Goal: Task Accomplishment & Management: Complete application form

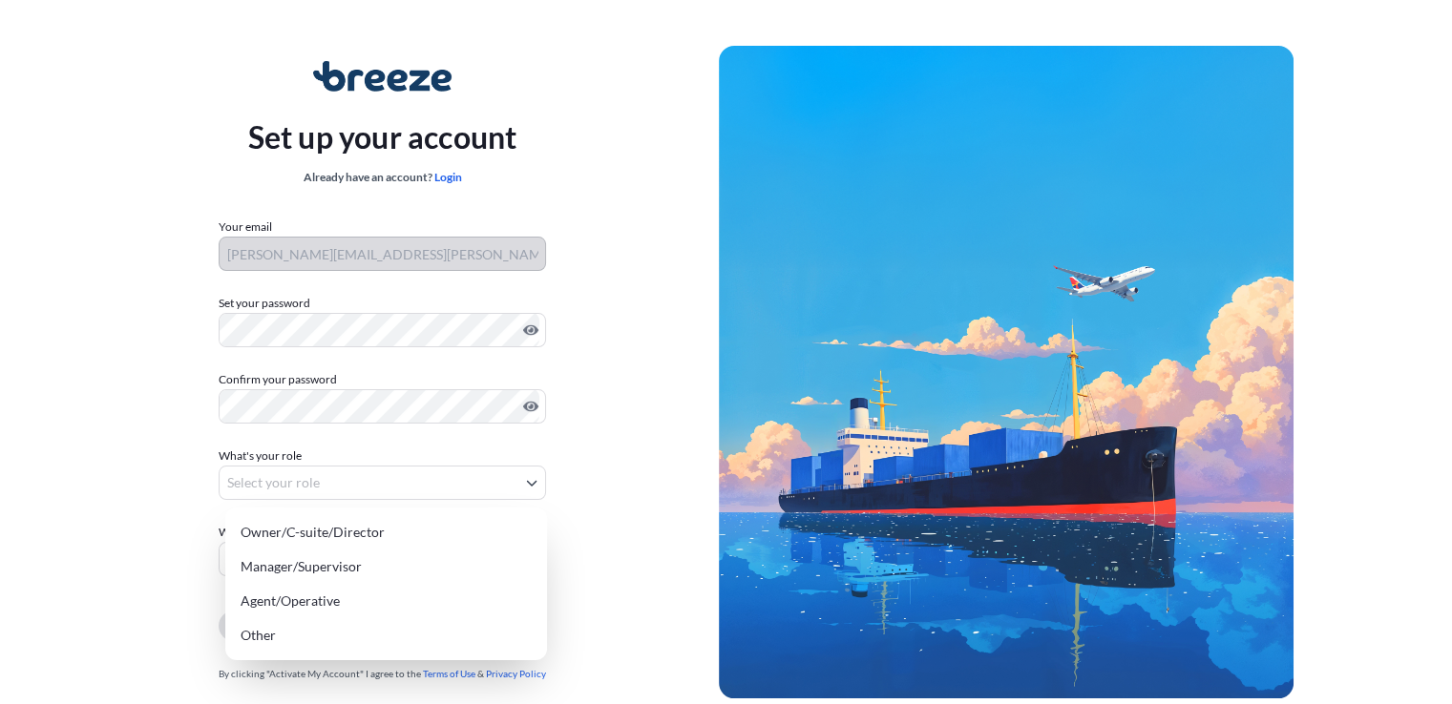
click at [527, 485] on body "Set up your account Already have an account? Login Your email [PERSON_NAME][EMA…" at bounding box center [718, 381] width 1437 height 763
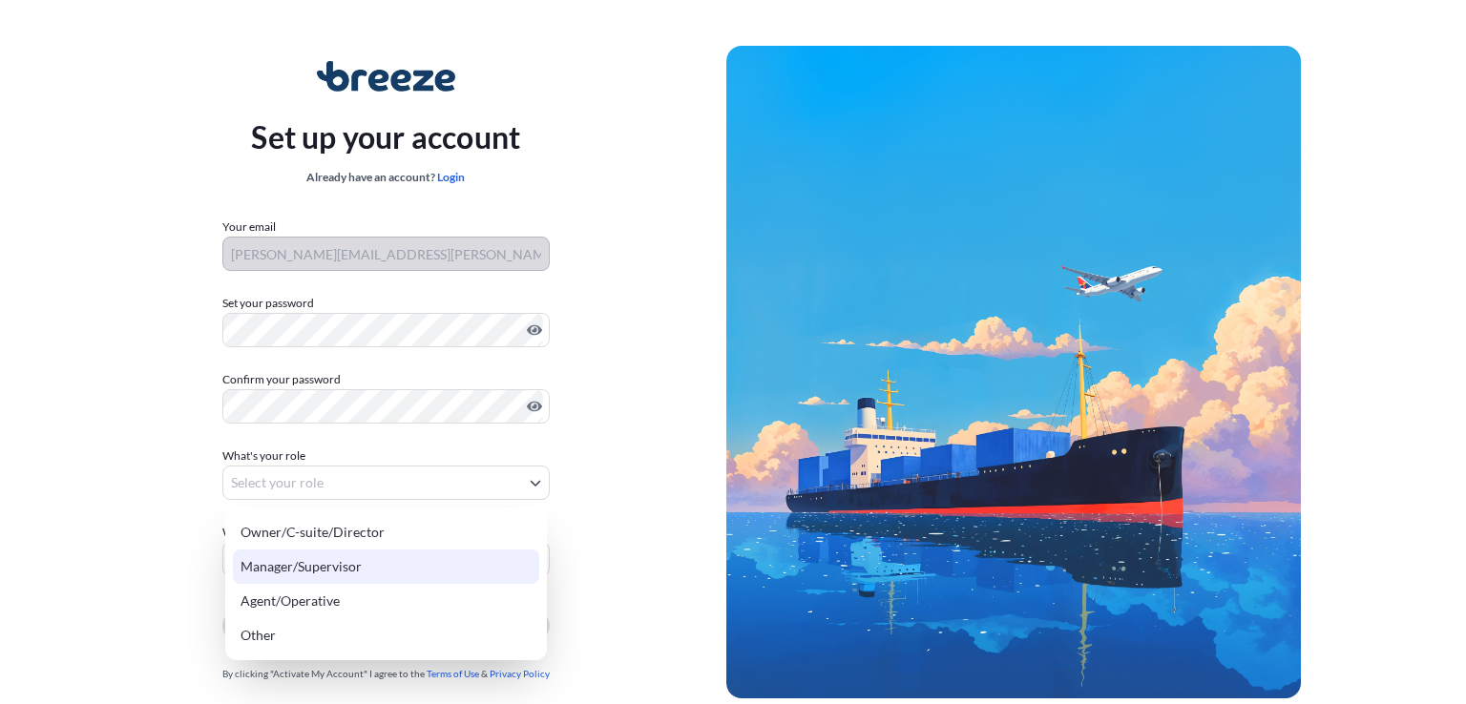
click at [361, 558] on div "Manager/Supervisor" at bounding box center [386, 567] width 306 height 34
select select "manager/supervisor"
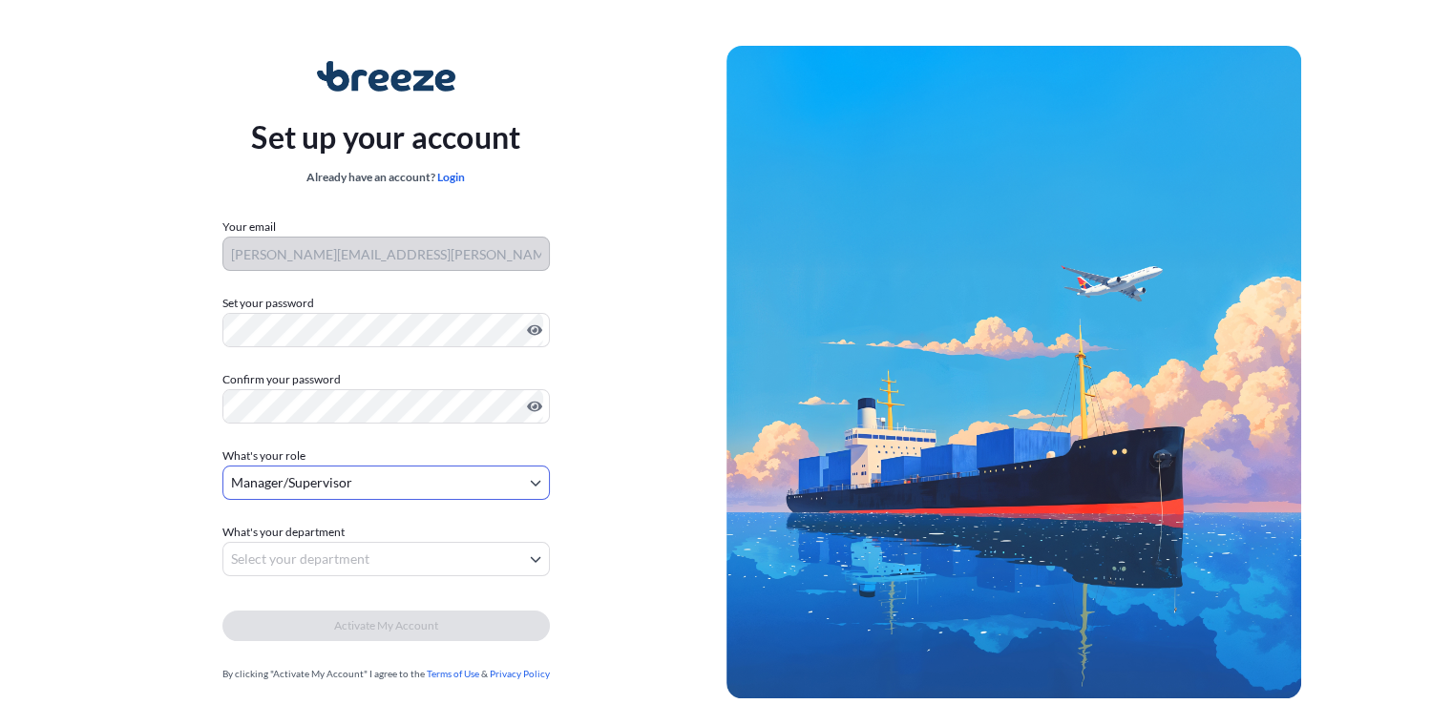
click at [361, 556] on body "Set up your account Already have an account? Login Your email [PERSON_NAME][EMA…" at bounding box center [726, 381] width 1452 height 763
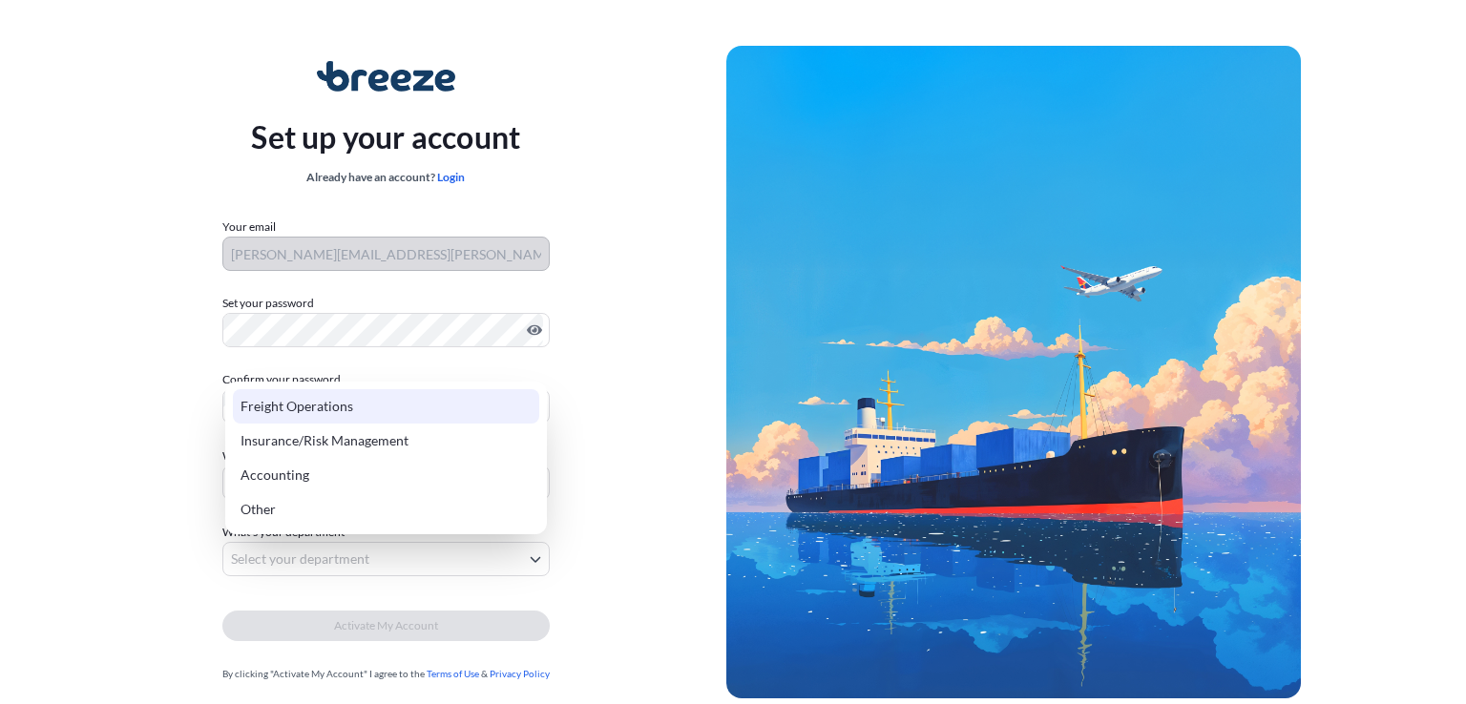
click at [332, 402] on div "Freight Operations" at bounding box center [386, 406] width 306 height 34
select select "freight operations"
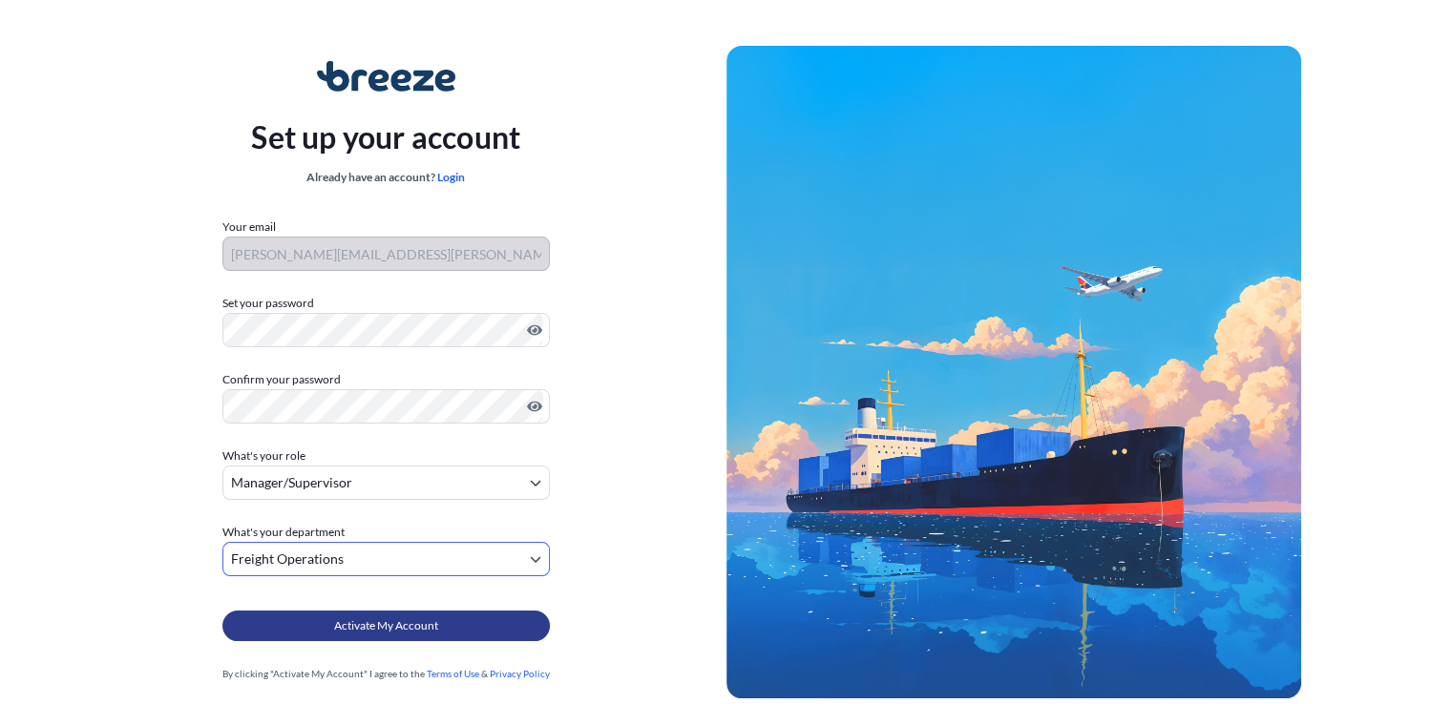
click at [428, 626] on span "Activate My Account" at bounding box center [386, 626] width 104 height 19
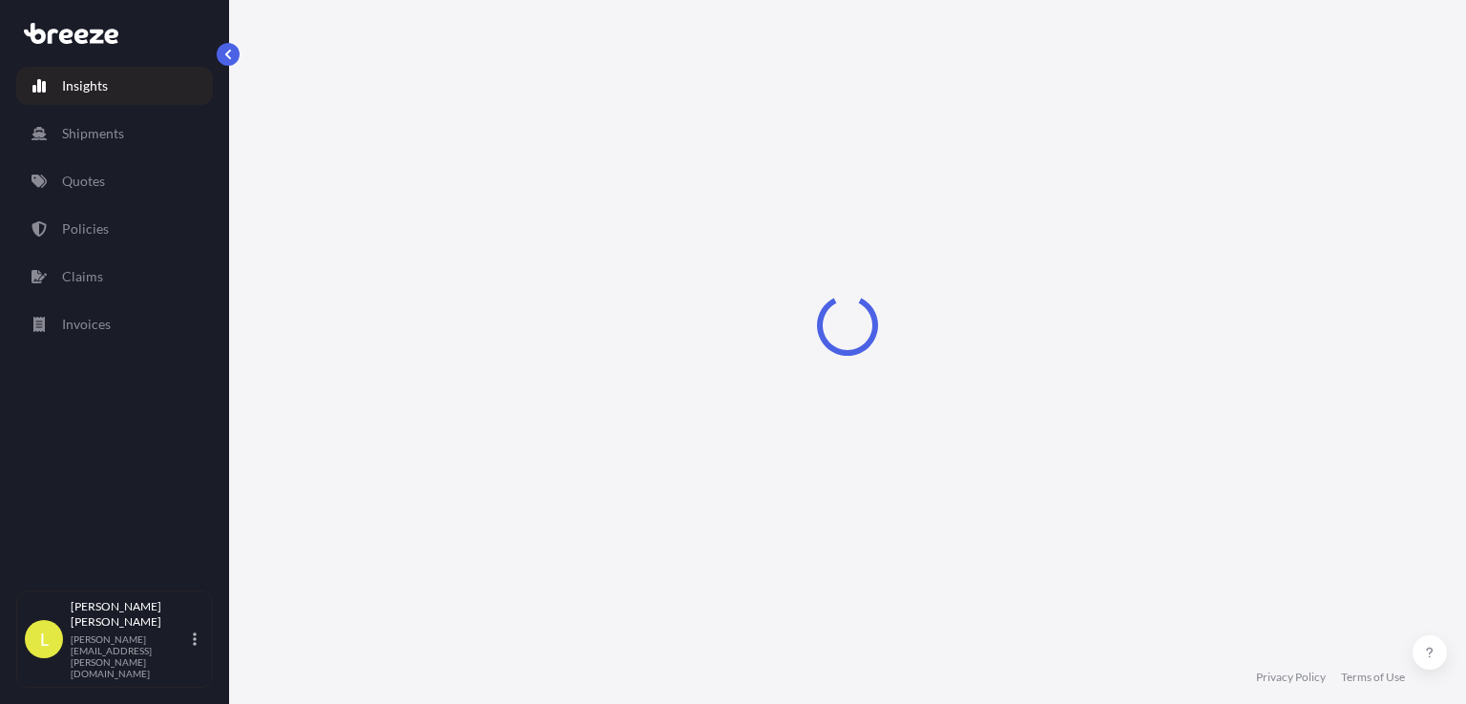
select select "2025"
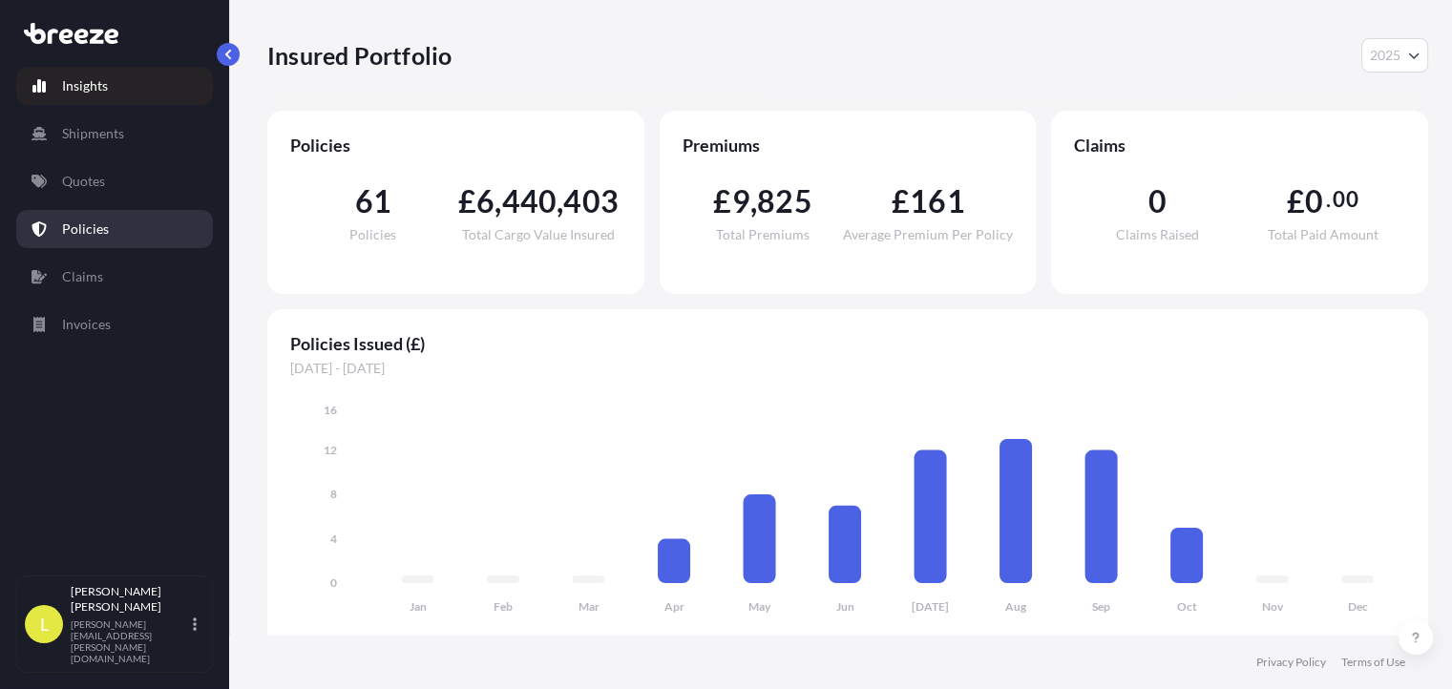
click at [97, 222] on p "Policies" at bounding box center [85, 229] width 47 height 19
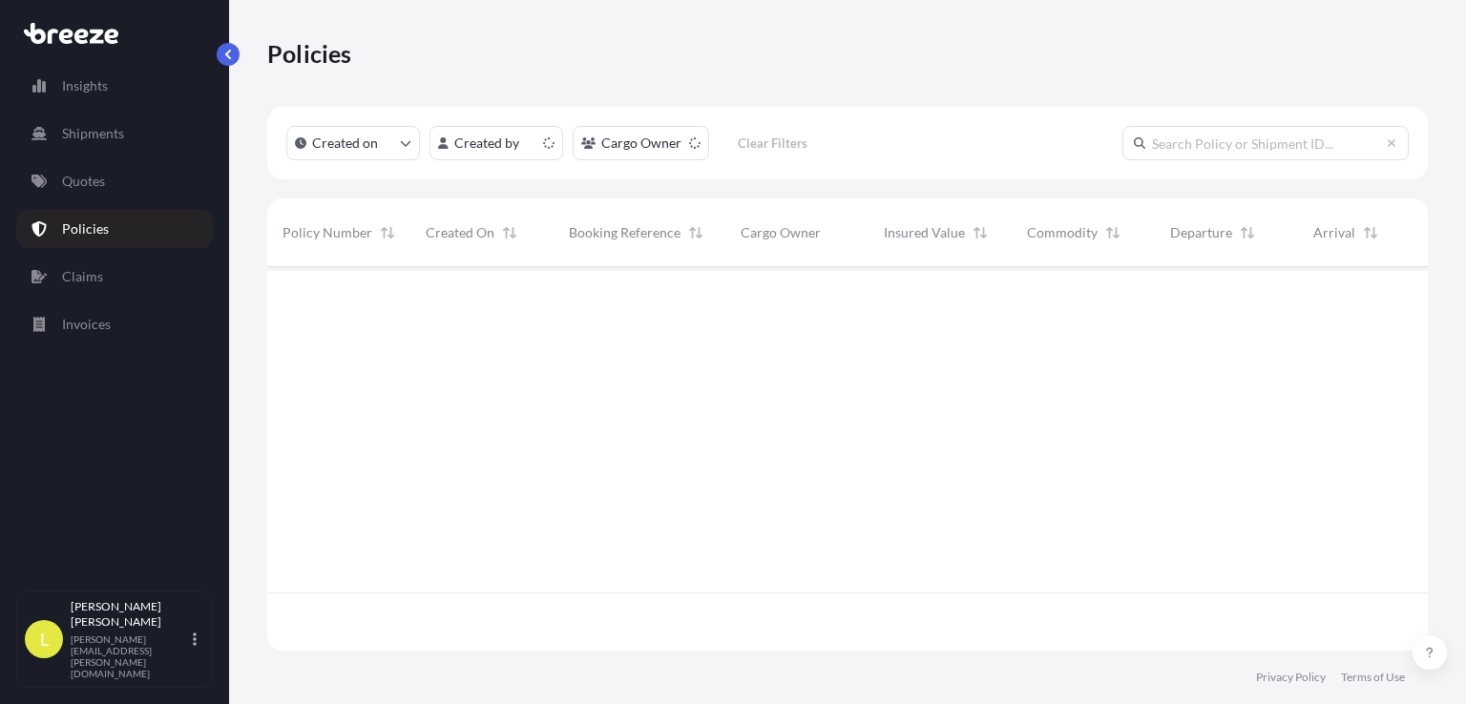
scroll to position [379, 1145]
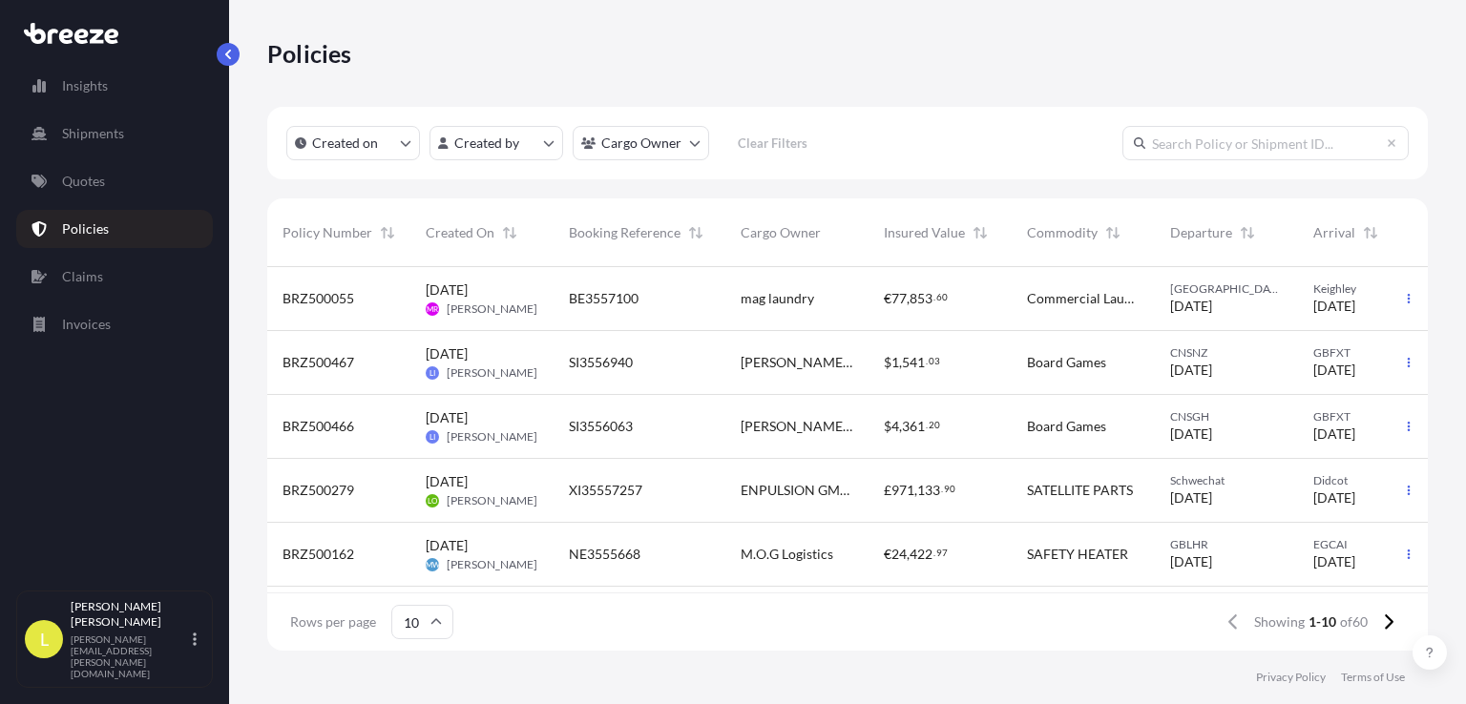
click at [1209, 314] on span "03/10/2025" at bounding box center [1191, 306] width 42 height 19
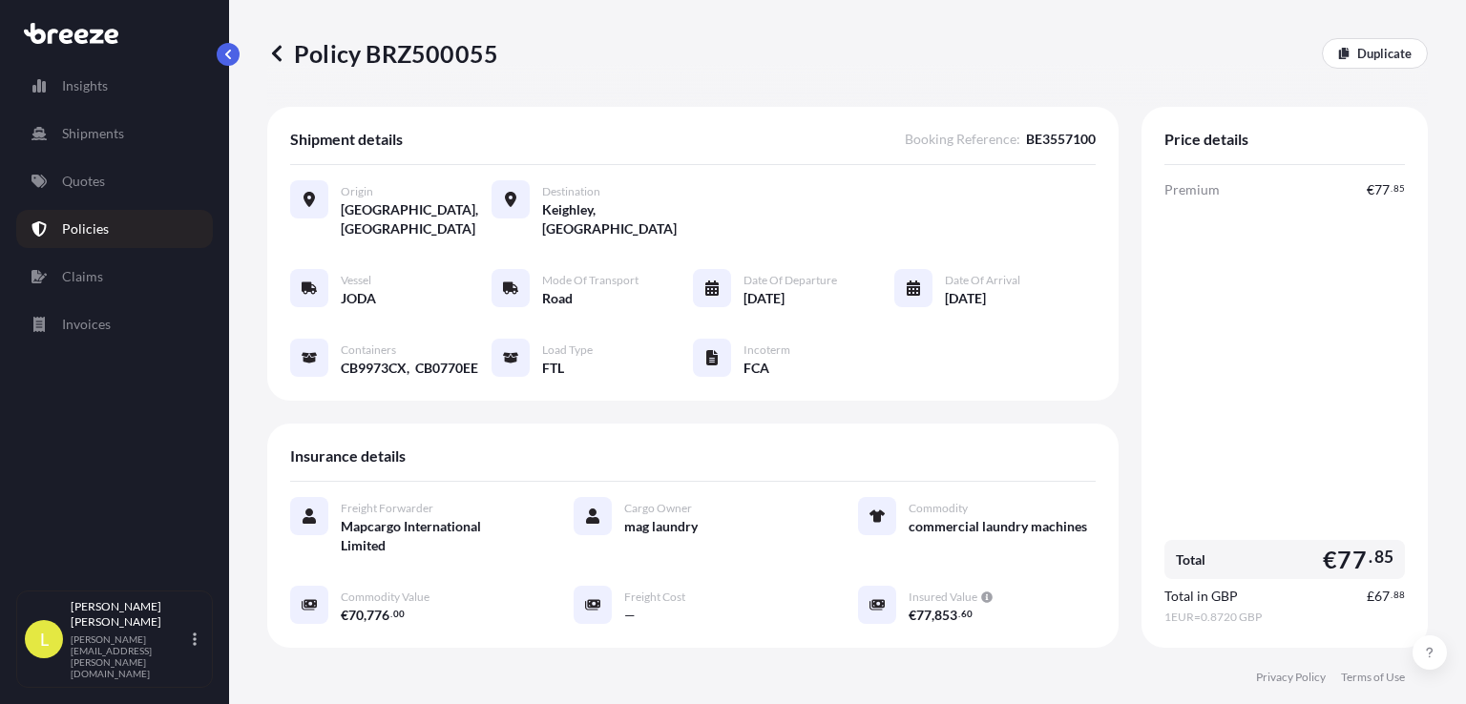
click at [104, 220] on p "Policies" at bounding box center [85, 229] width 47 height 19
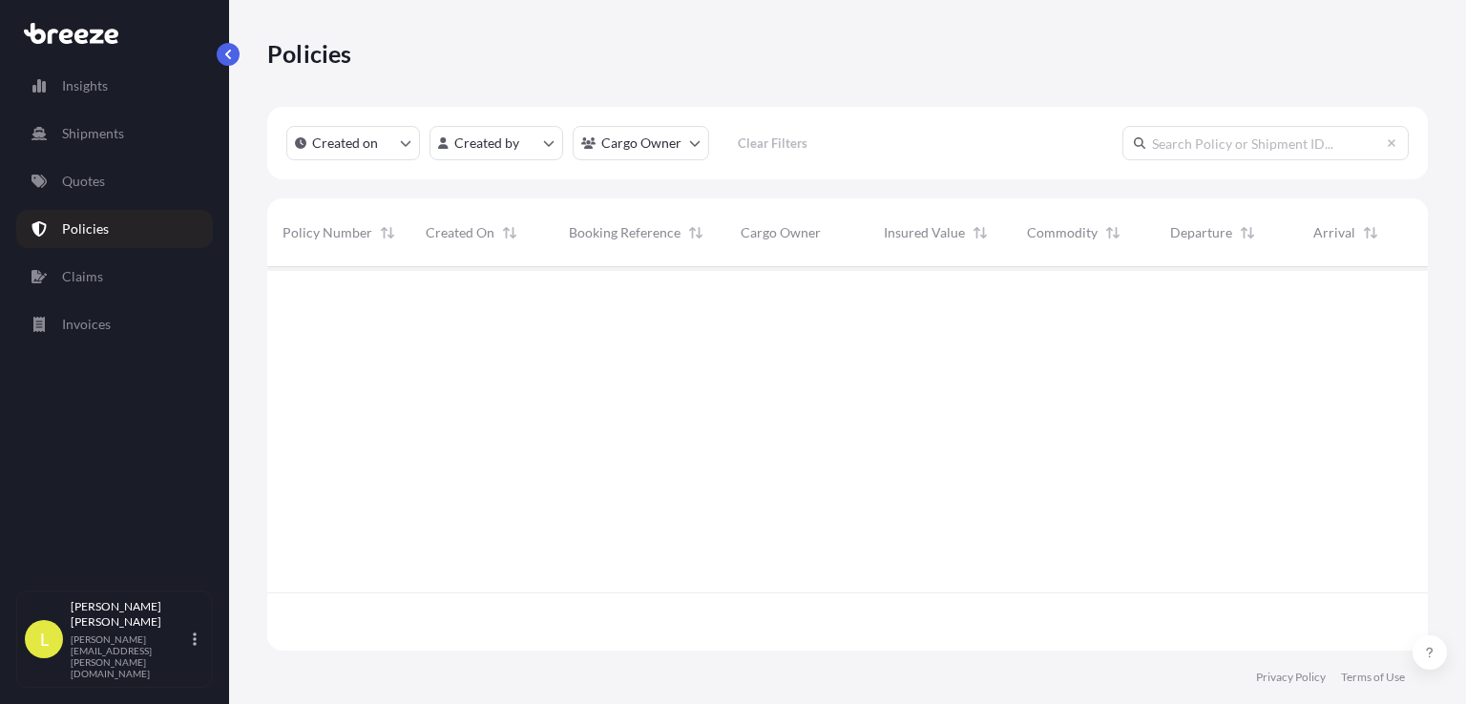
scroll to position [379, 1145]
click at [92, 183] on p "Quotes" at bounding box center [83, 181] width 43 height 19
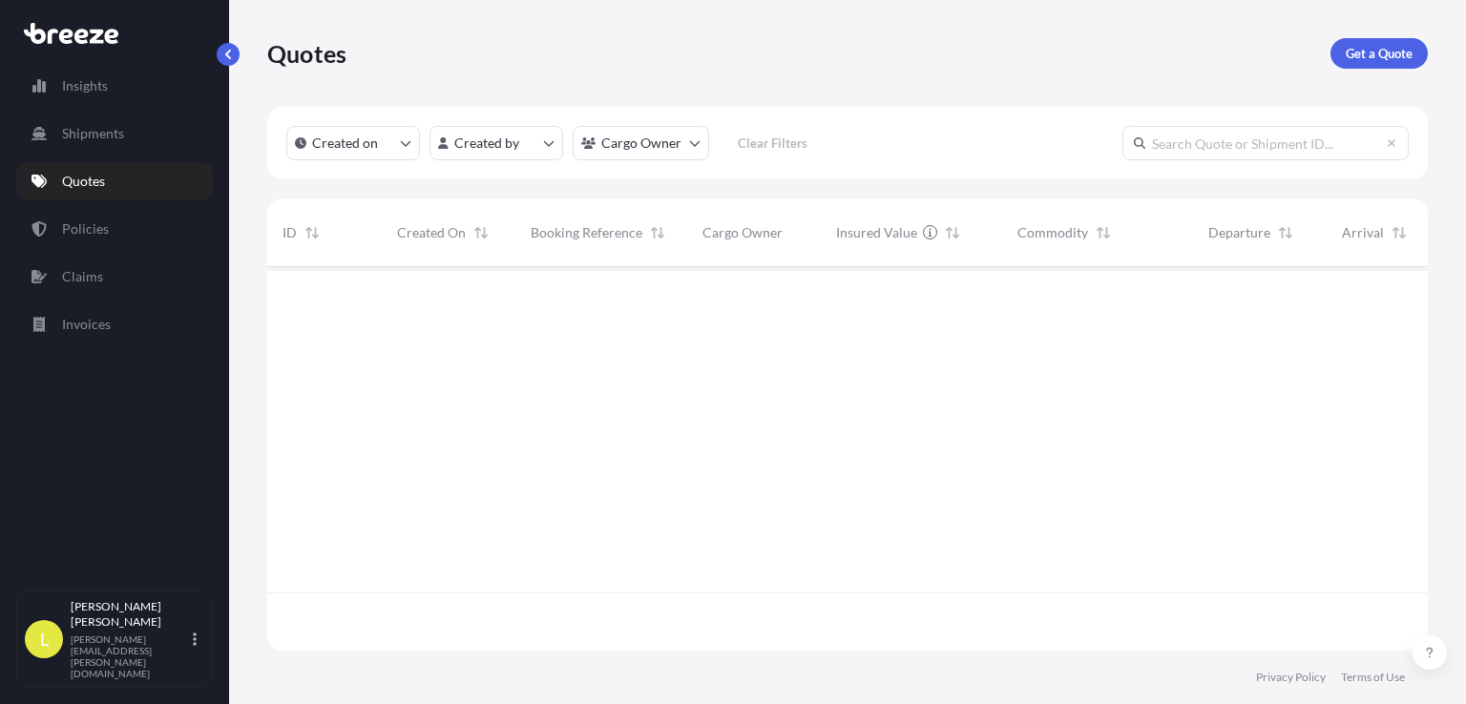
scroll to position [379, 1145]
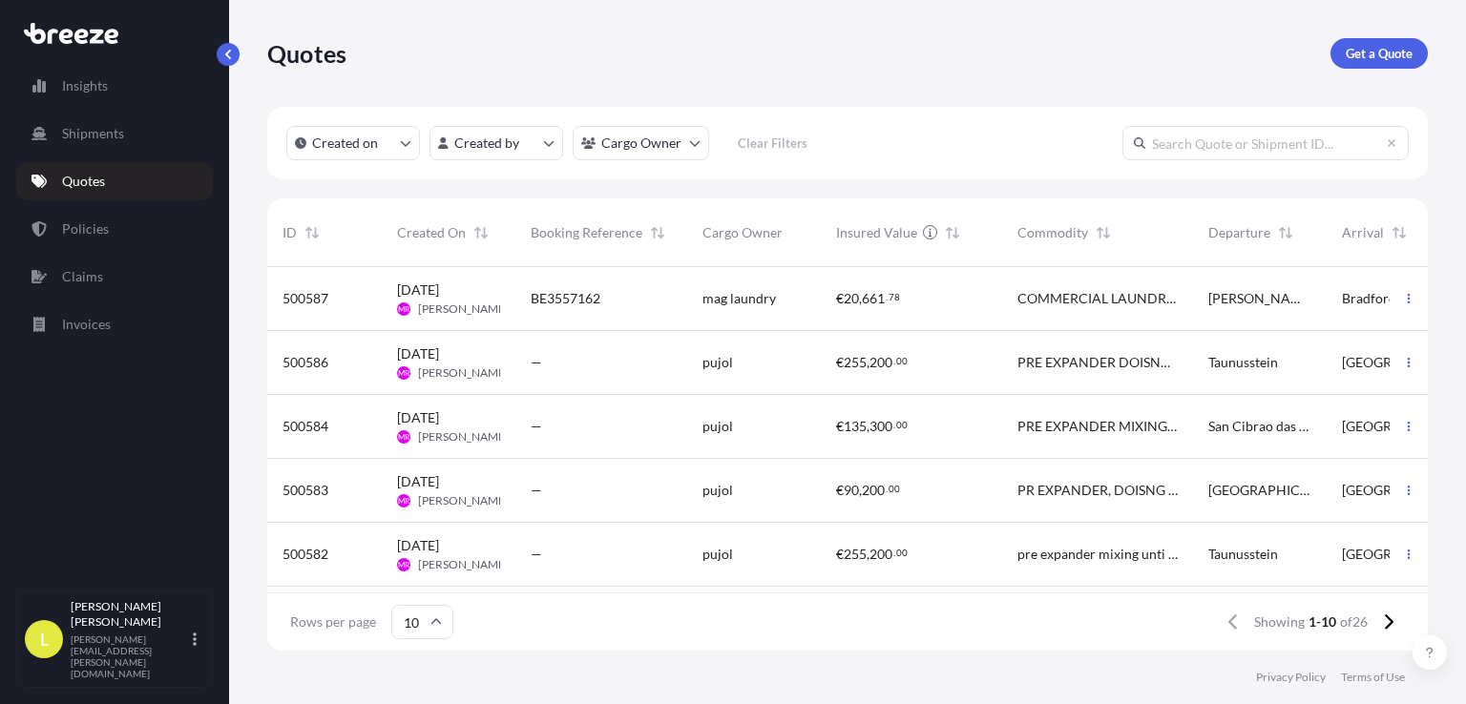
click at [575, 303] on span "BE3557162" at bounding box center [566, 298] width 70 height 19
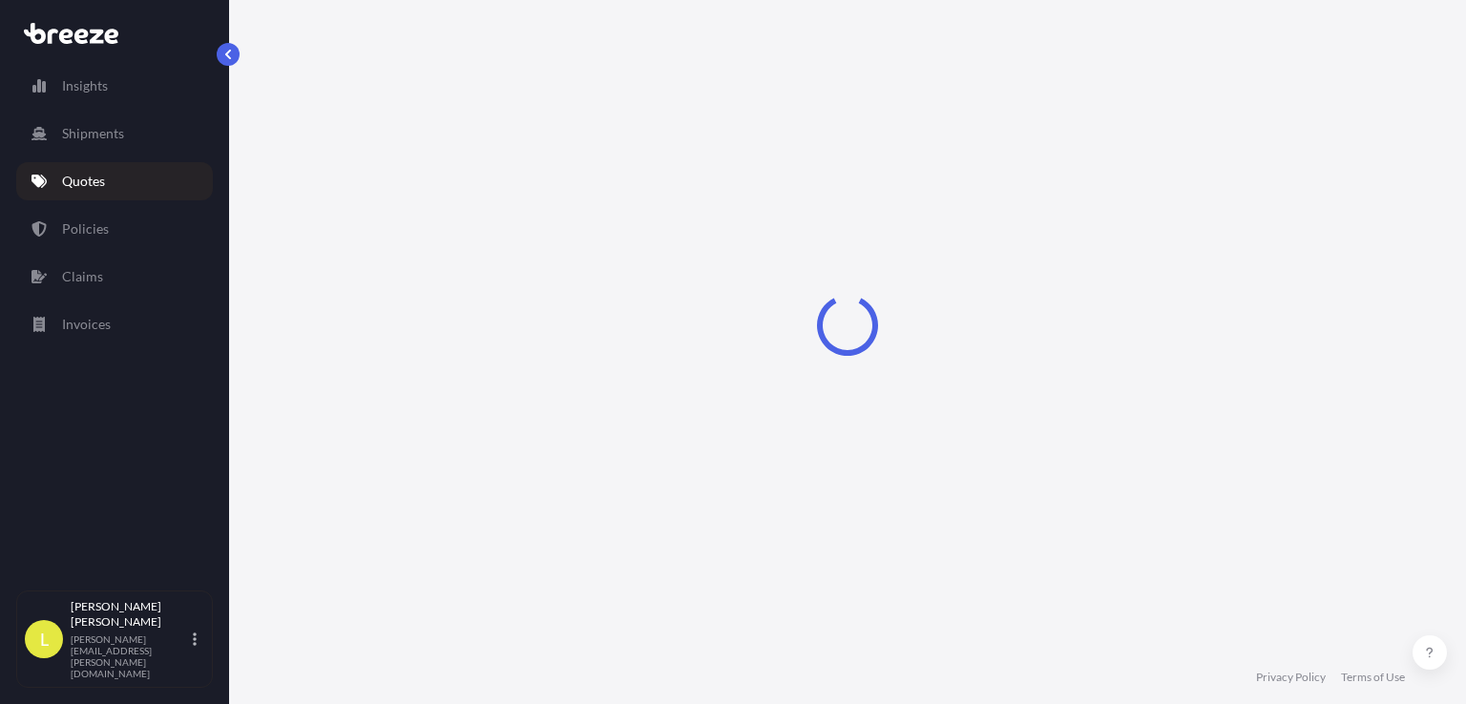
scroll to position [603, 0]
select select "Road"
select select "1"
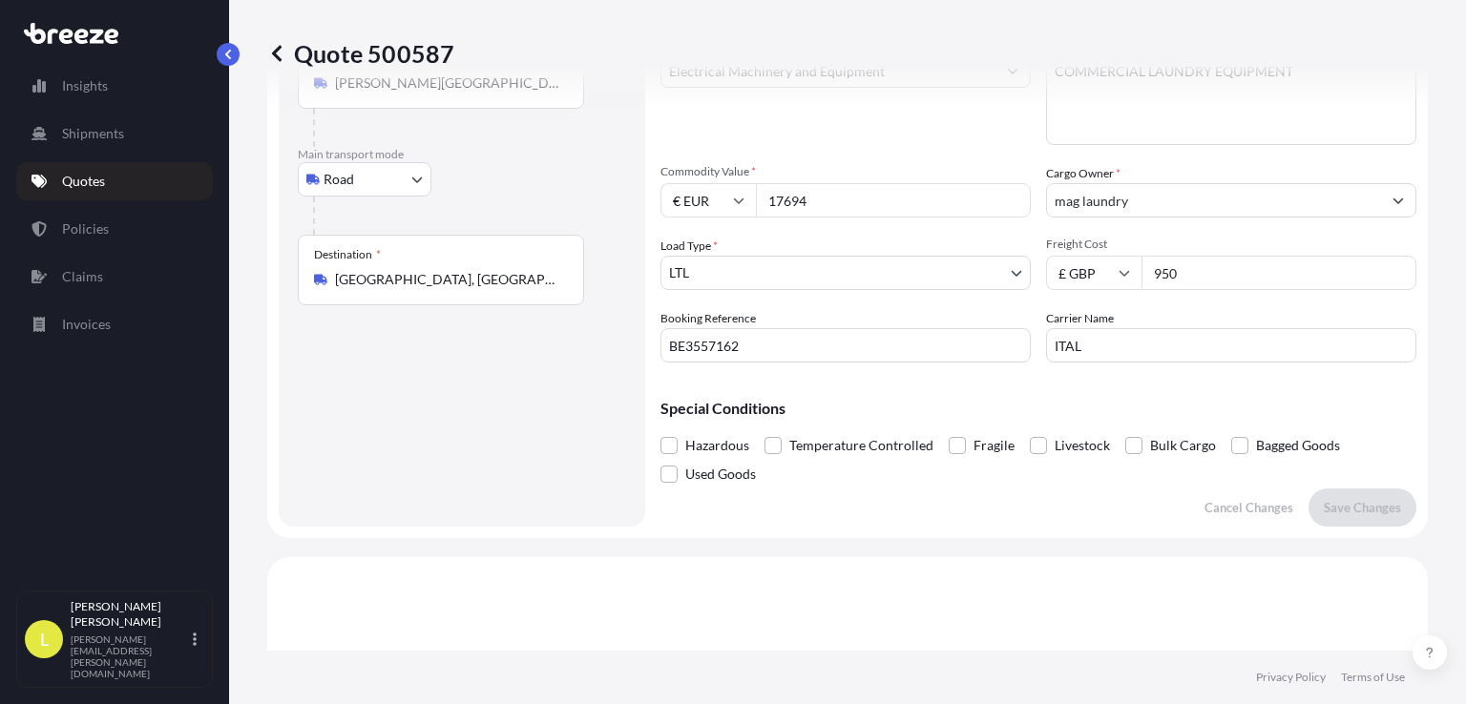
scroll to position [0, 0]
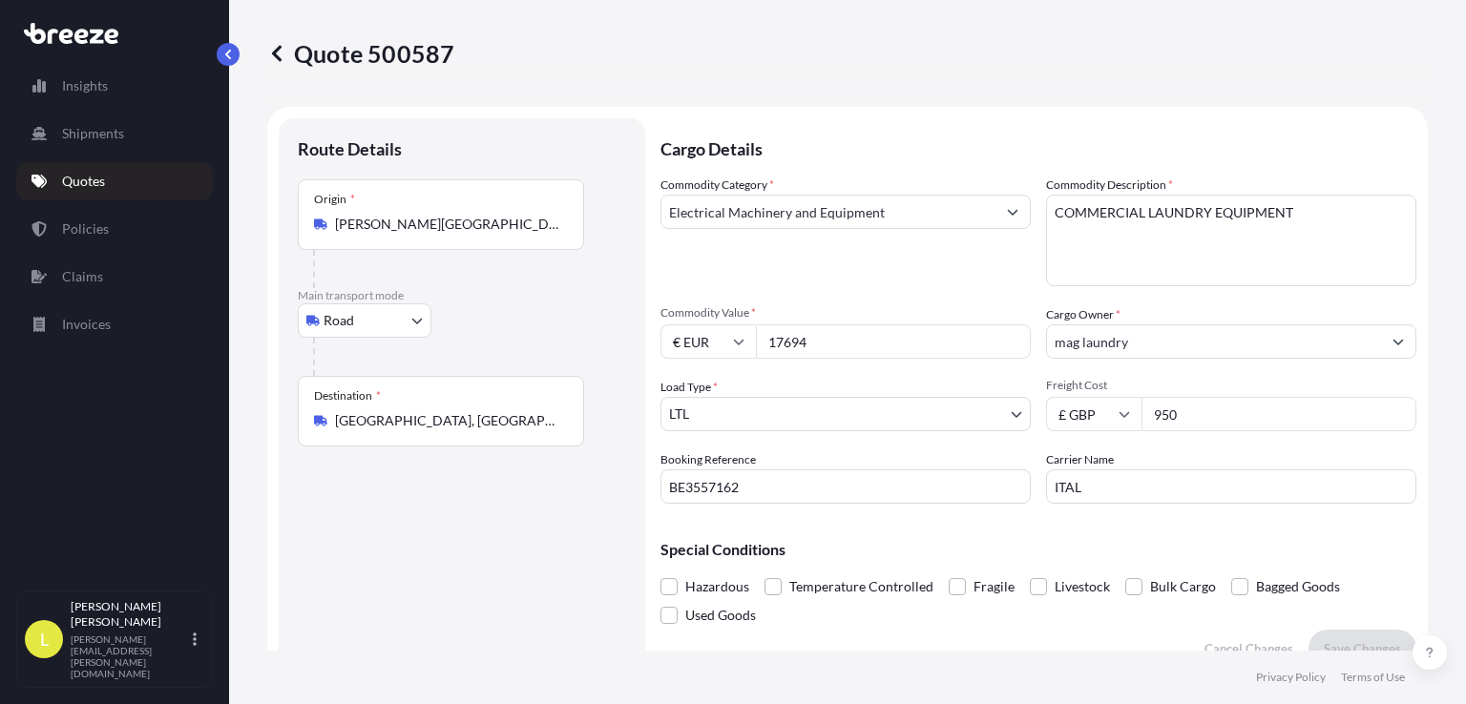
click at [1381, 334] on button "Show suggestions" at bounding box center [1398, 341] width 34 height 34
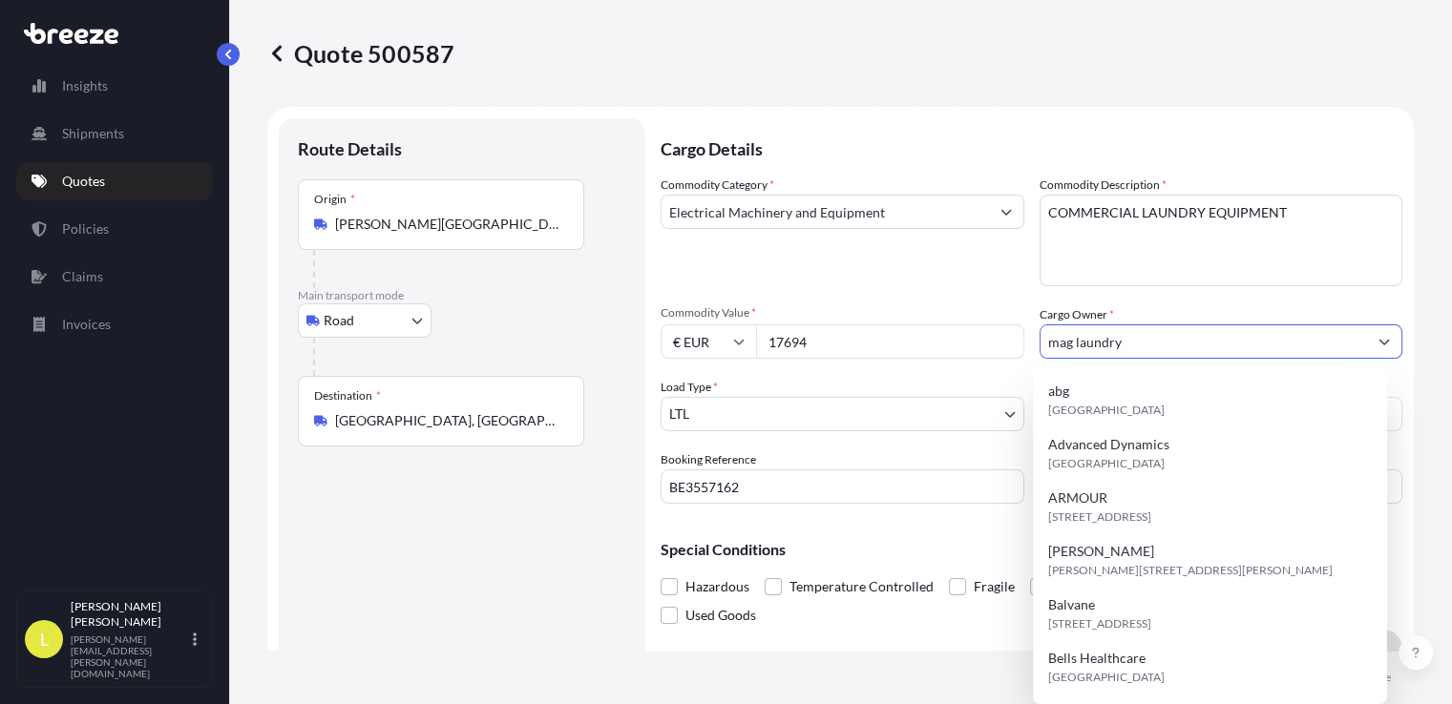
click at [1379, 334] on button "Show suggestions" at bounding box center [1384, 341] width 34 height 34
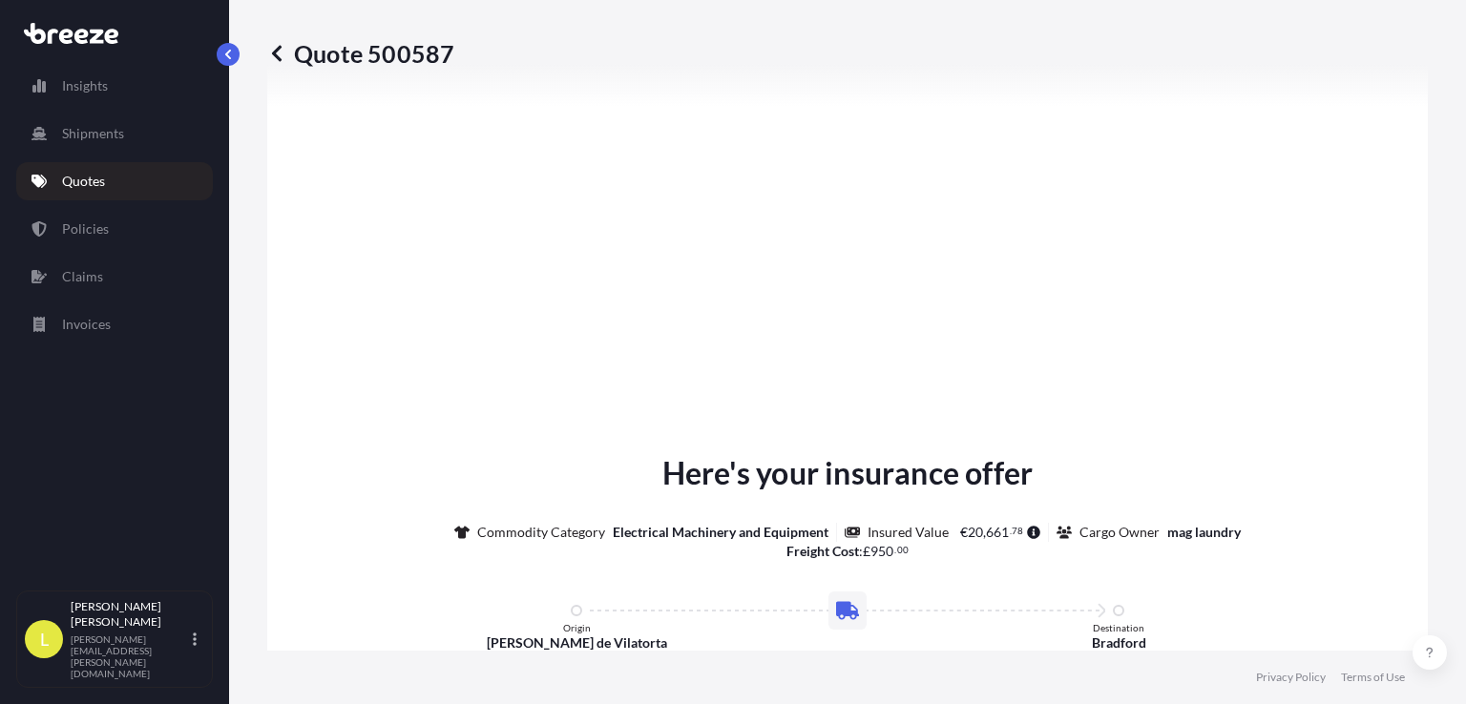
scroll to position [2379, 0]
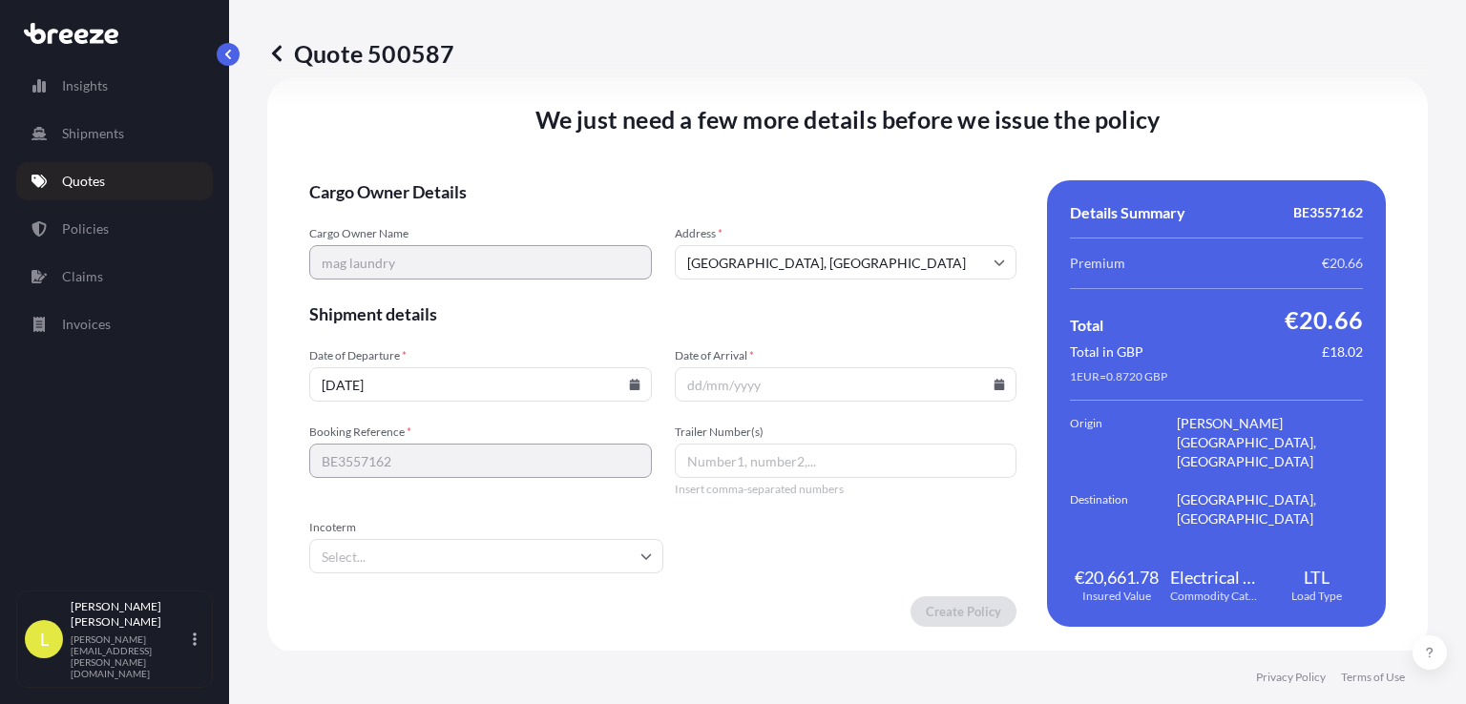
click at [976, 380] on input "Date of Arrival *" at bounding box center [846, 384] width 343 height 34
click at [994, 383] on icon at bounding box center [999, 384] width 10 height 11
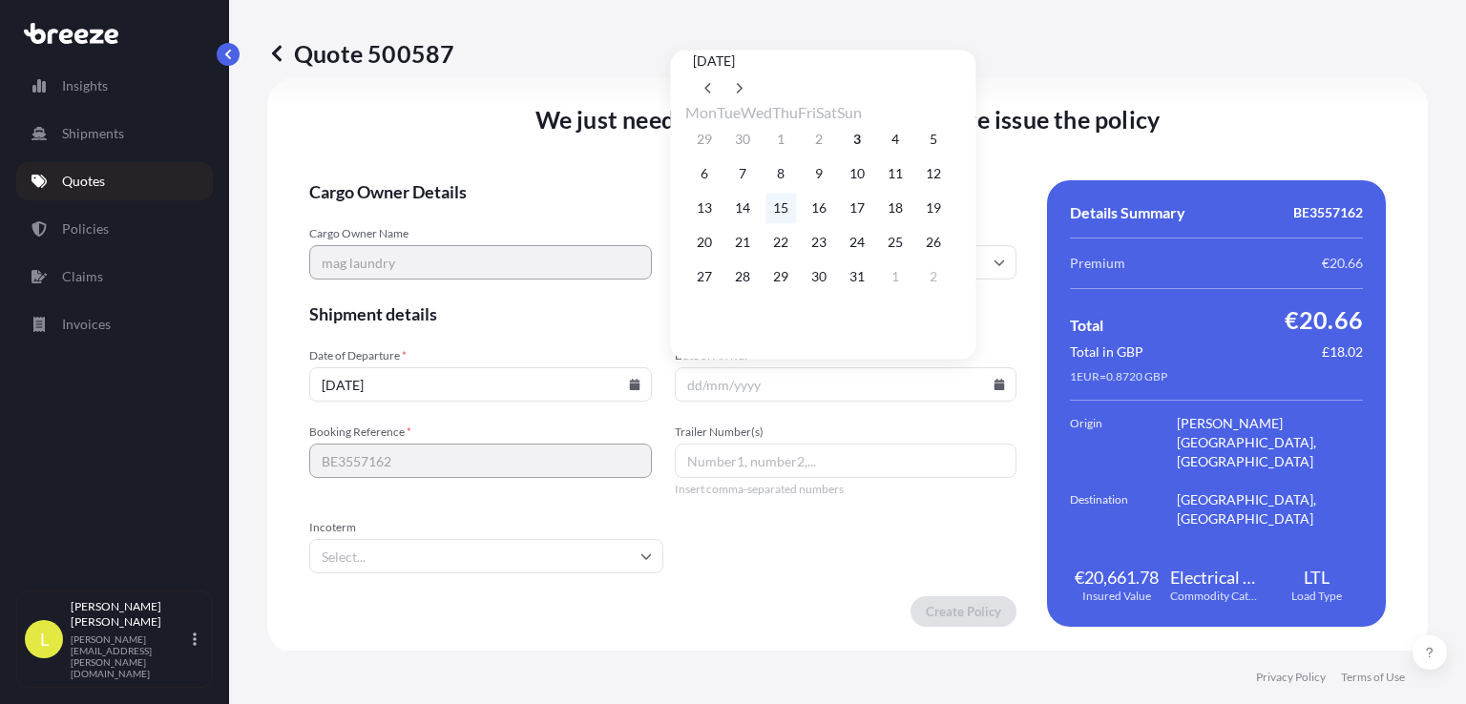
click at [796, 211] on button "15" at bounding box center [780, 208] width 31 height 31
type input "15/10/2025"
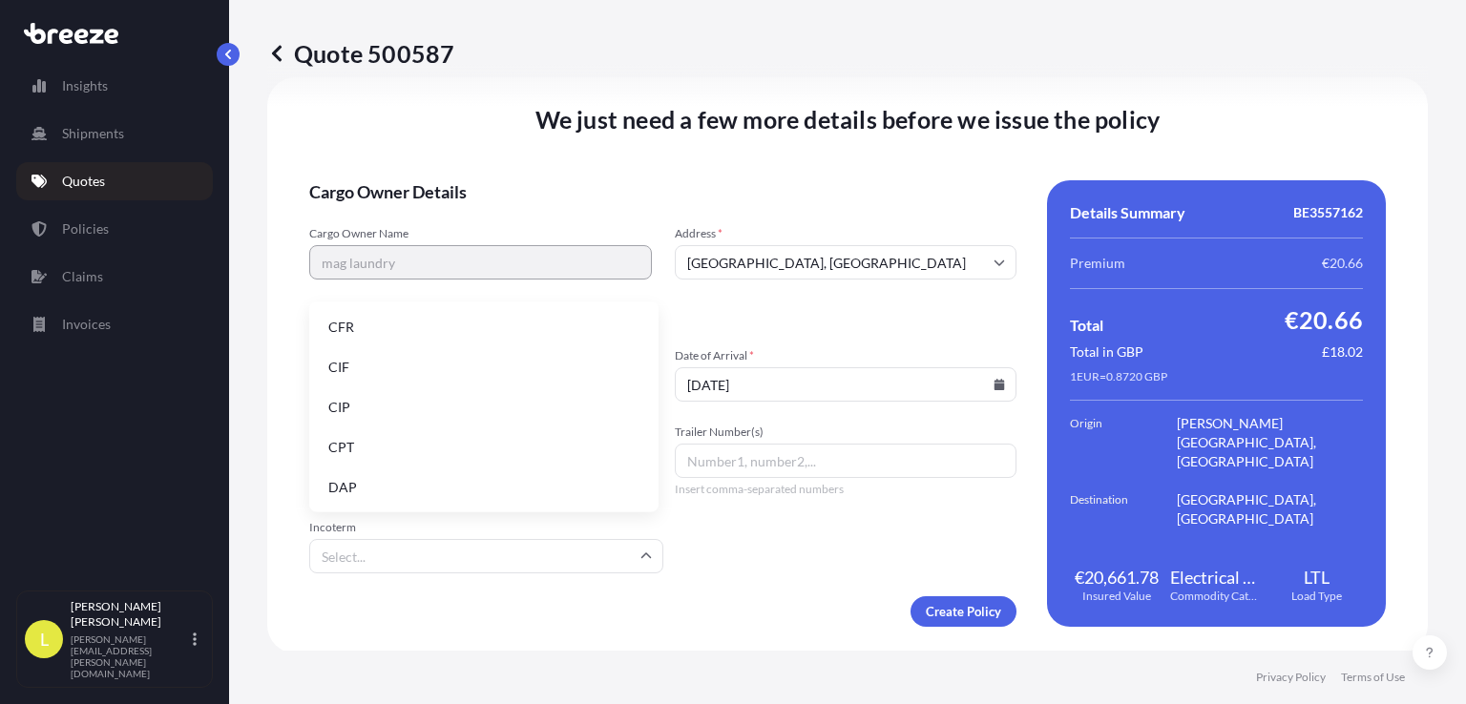
click at [526, 560] on input "Incoterm" at bounding box center [486, 556] width 354 height 34
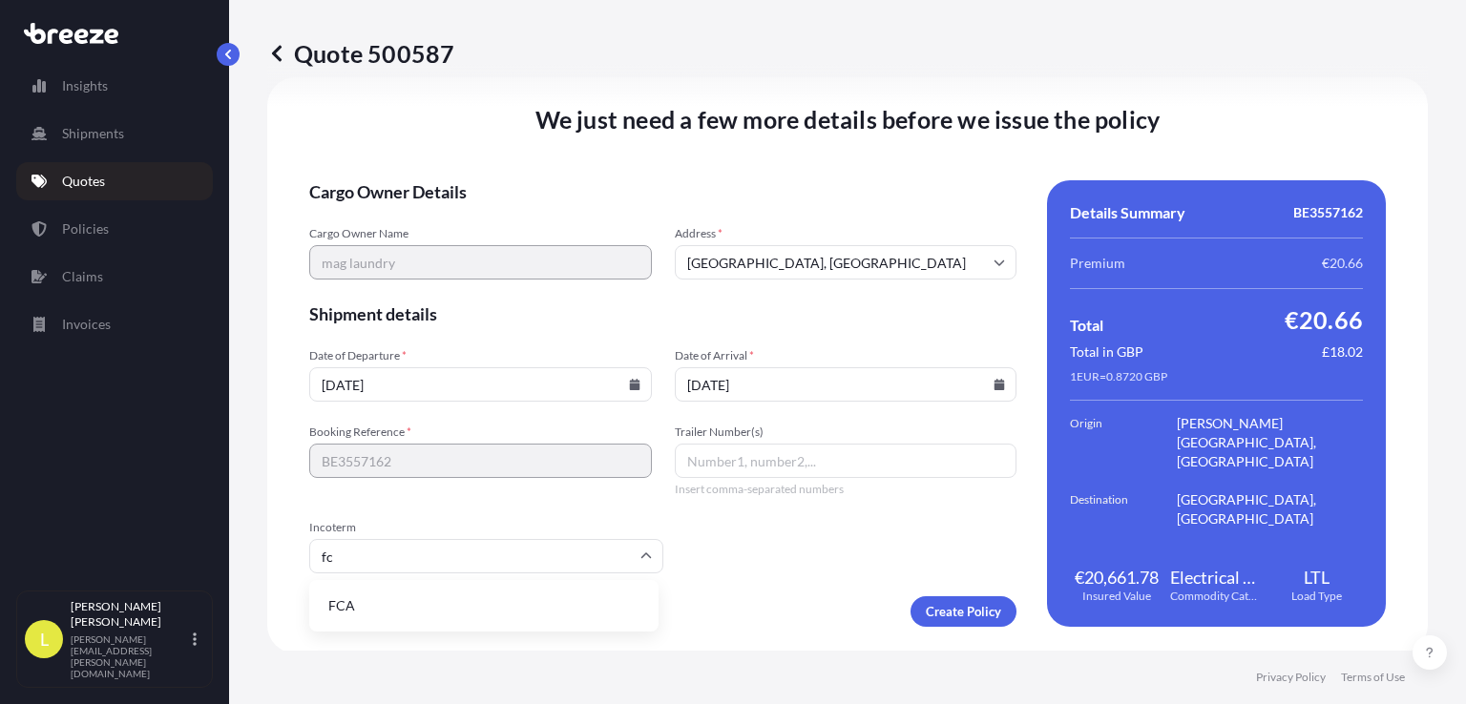
type input "fca"
click at [345, 607] on li "FCA" at bounding box center [484, 606] width 334 height 36
click at [790, 463] on input "Trailer Number(s)" at bounding box center [846, 461] width 343 height 34
type input "i"
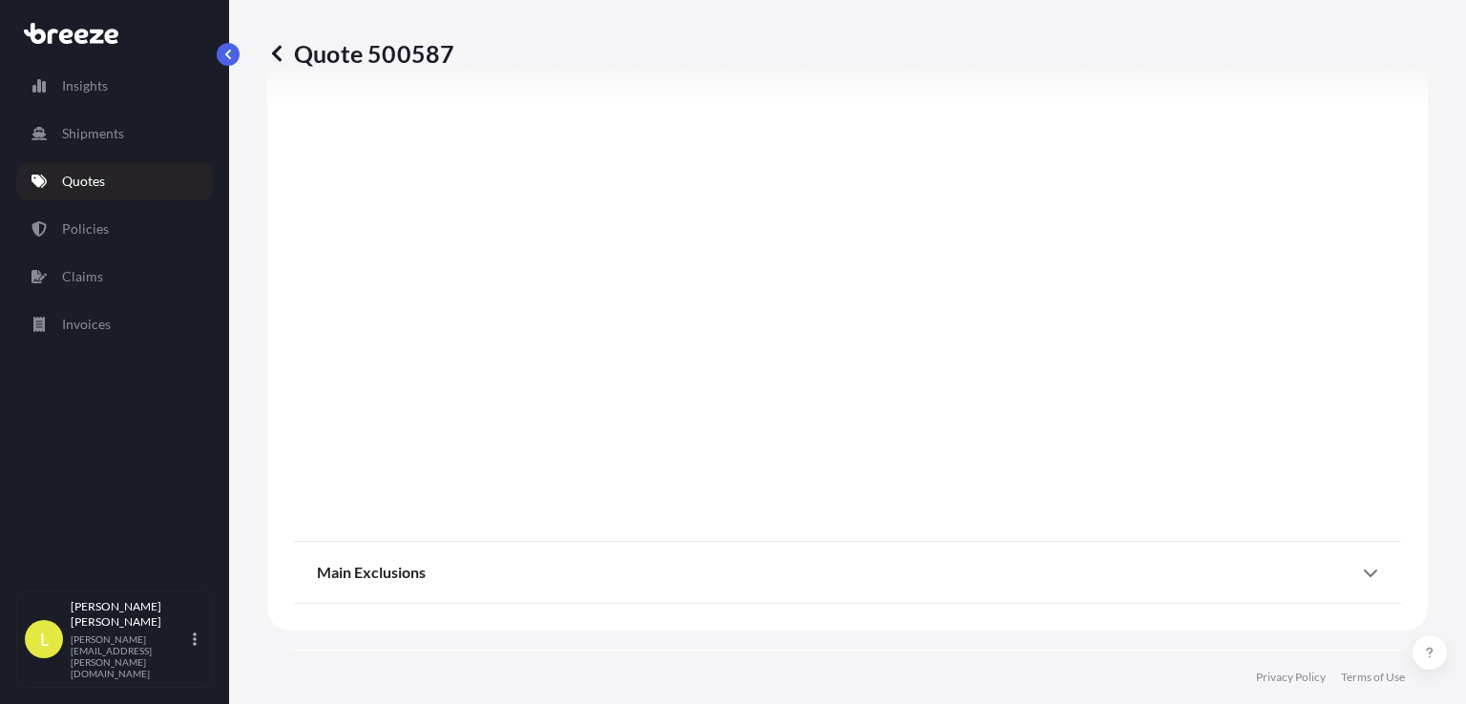
scroll to position [2382, 0]
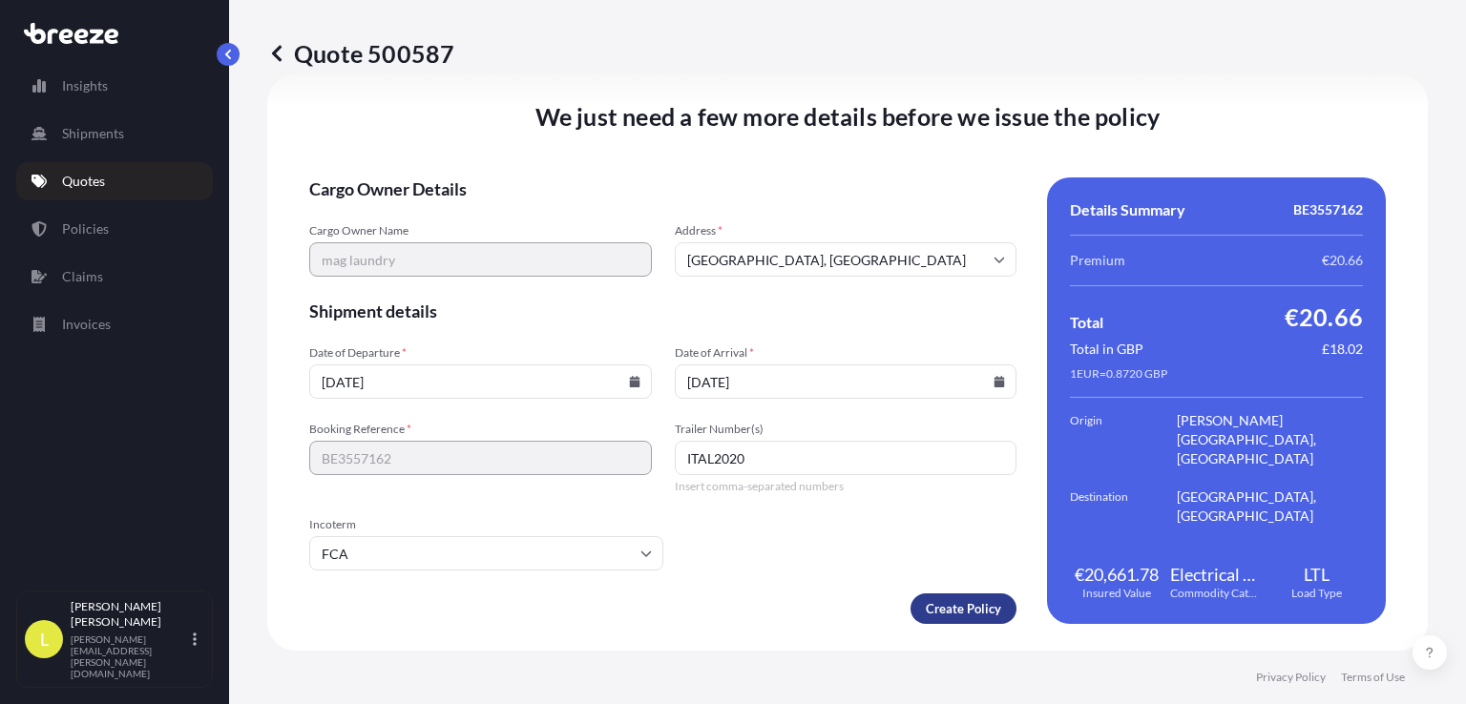
type input "ITAL2020"
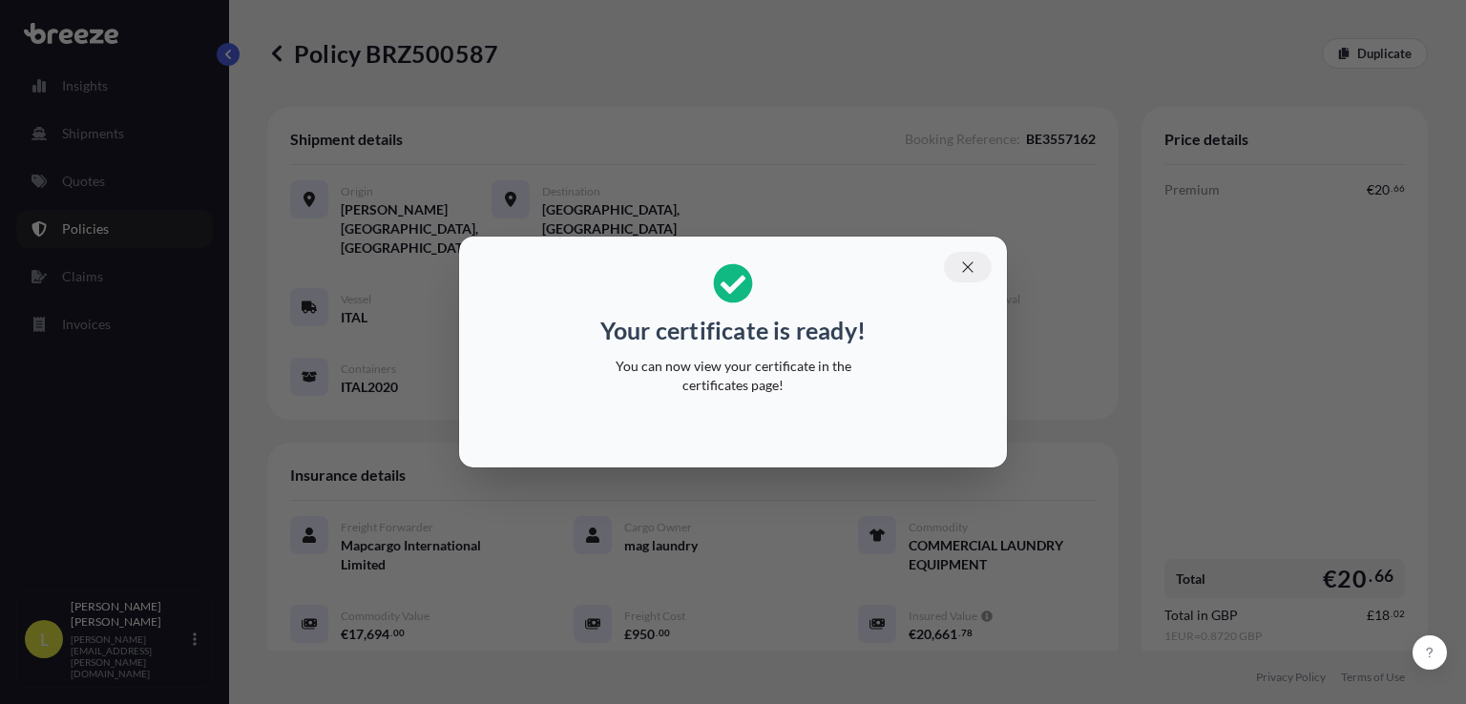
click at [979, 270] on button "button" at bounding box center [968, 267] width 48 height 31
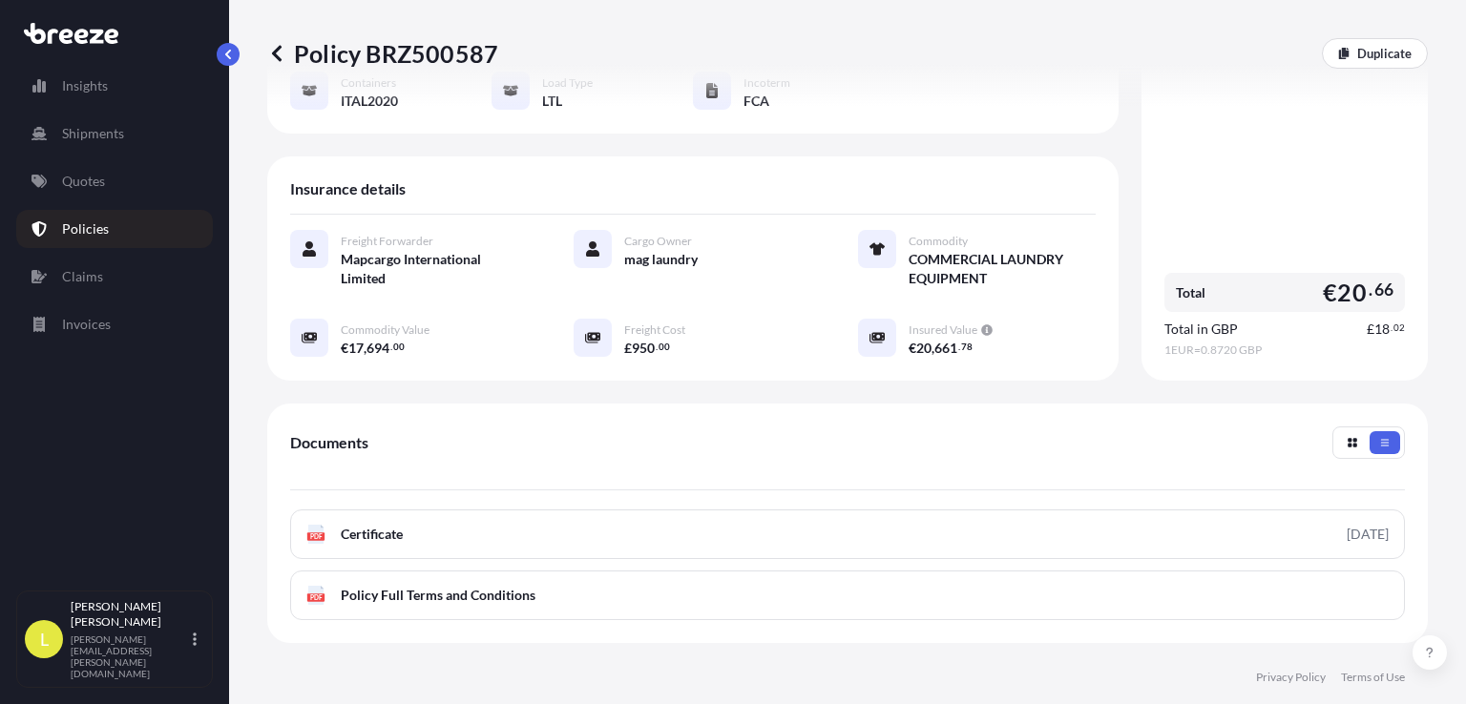
scroll to position [461, 0]
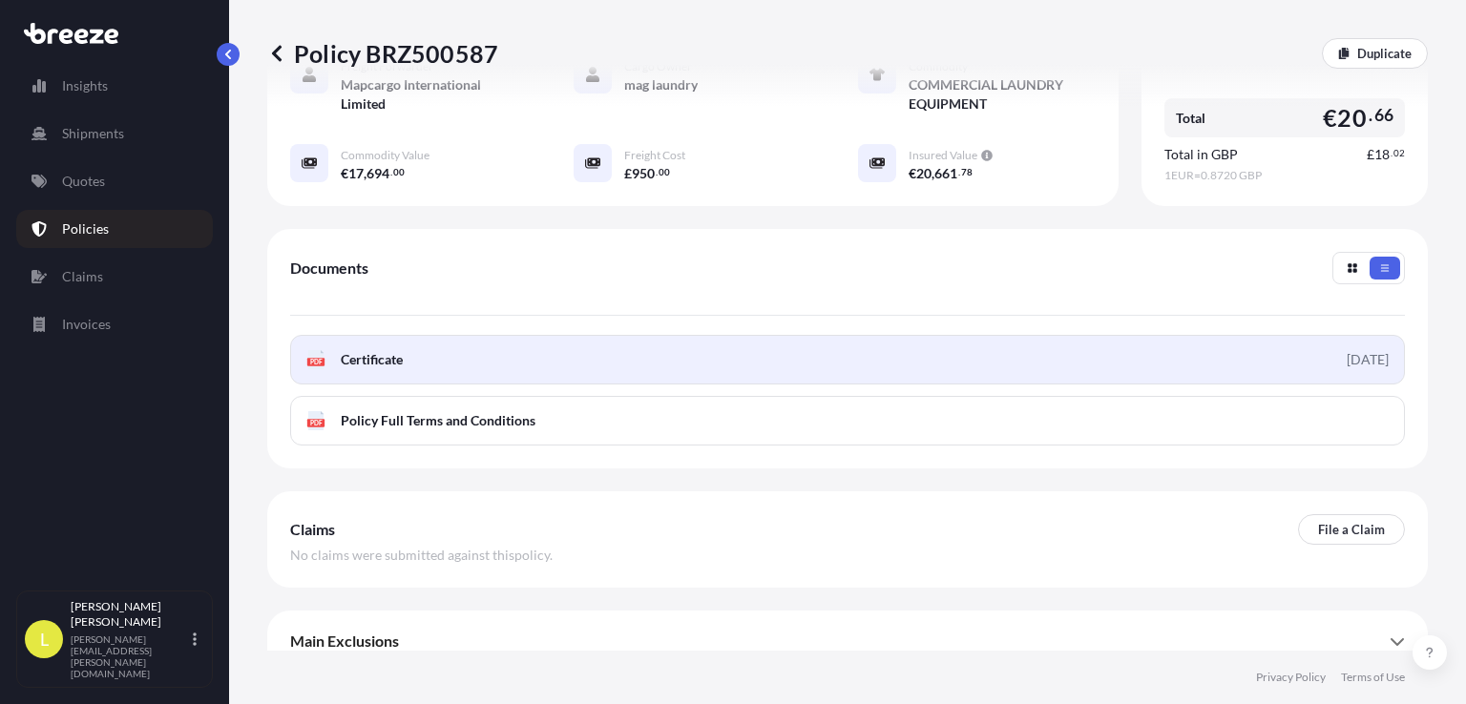
click at [397, 350] on span "Certificate" at bounding box center [372, 359] width 62 height 19
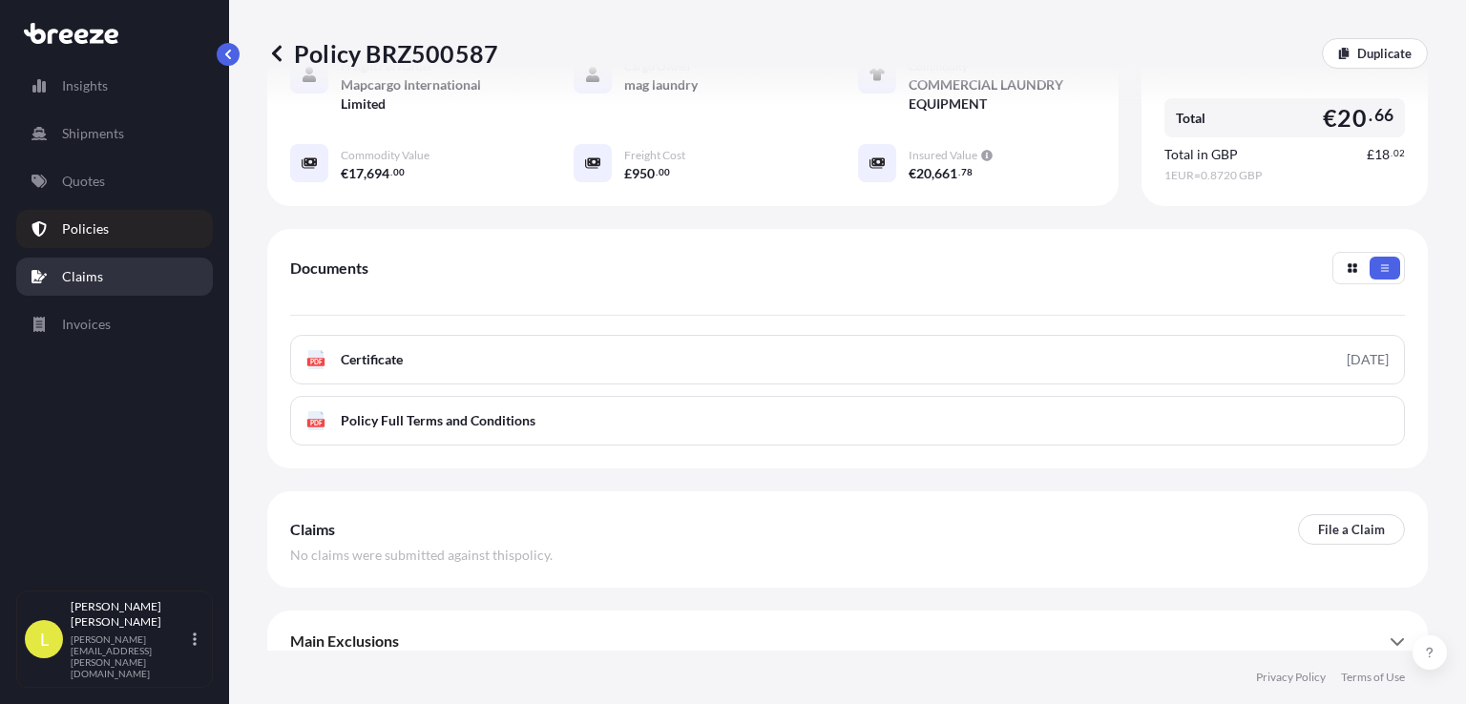
click at [107, 286] on link "Claims" at bounding box center [114, 277] width 197 height 38
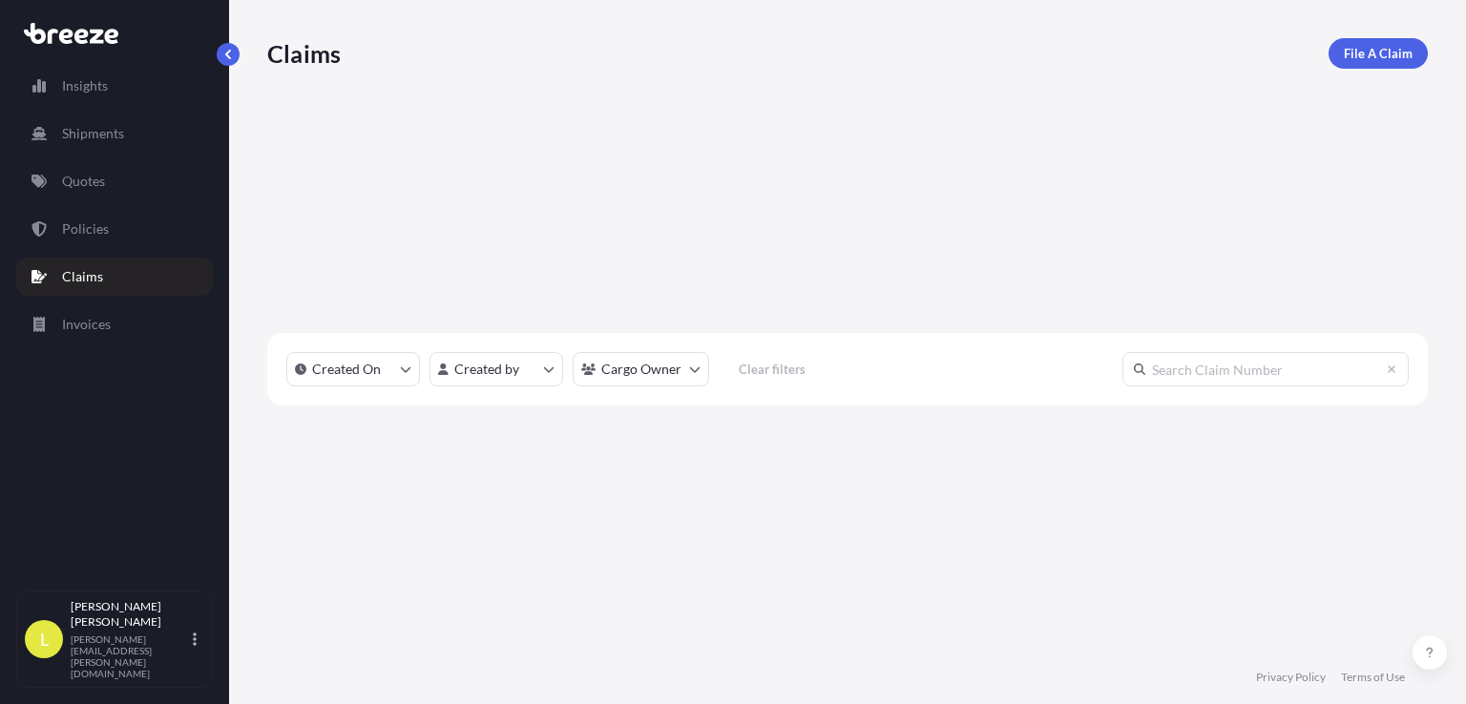
scroll to position [437, 1145]
click at [99, 94] on p "Insights" at bounding box center [85, 85] width 46 height 19
select select "2025"
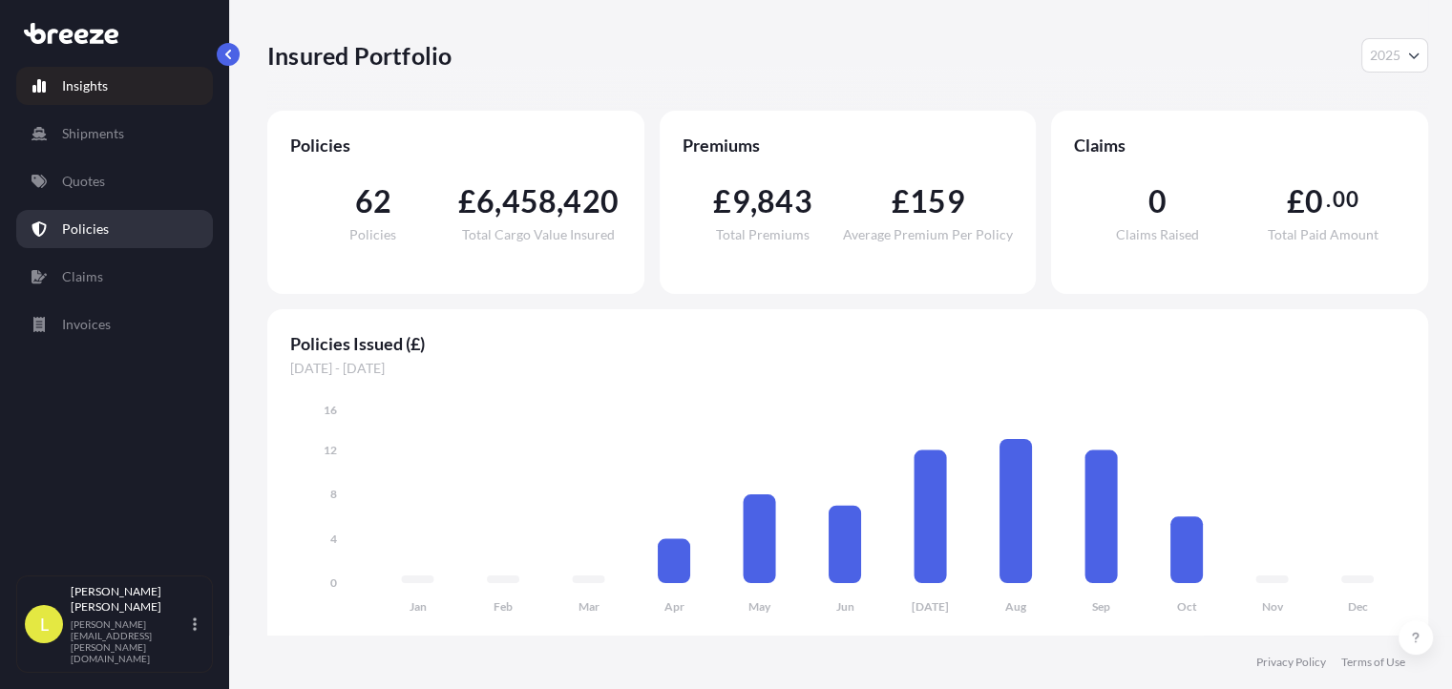
click at [94, 220] on p "Policies" at bounding box center [85, 229] width 47 height 19
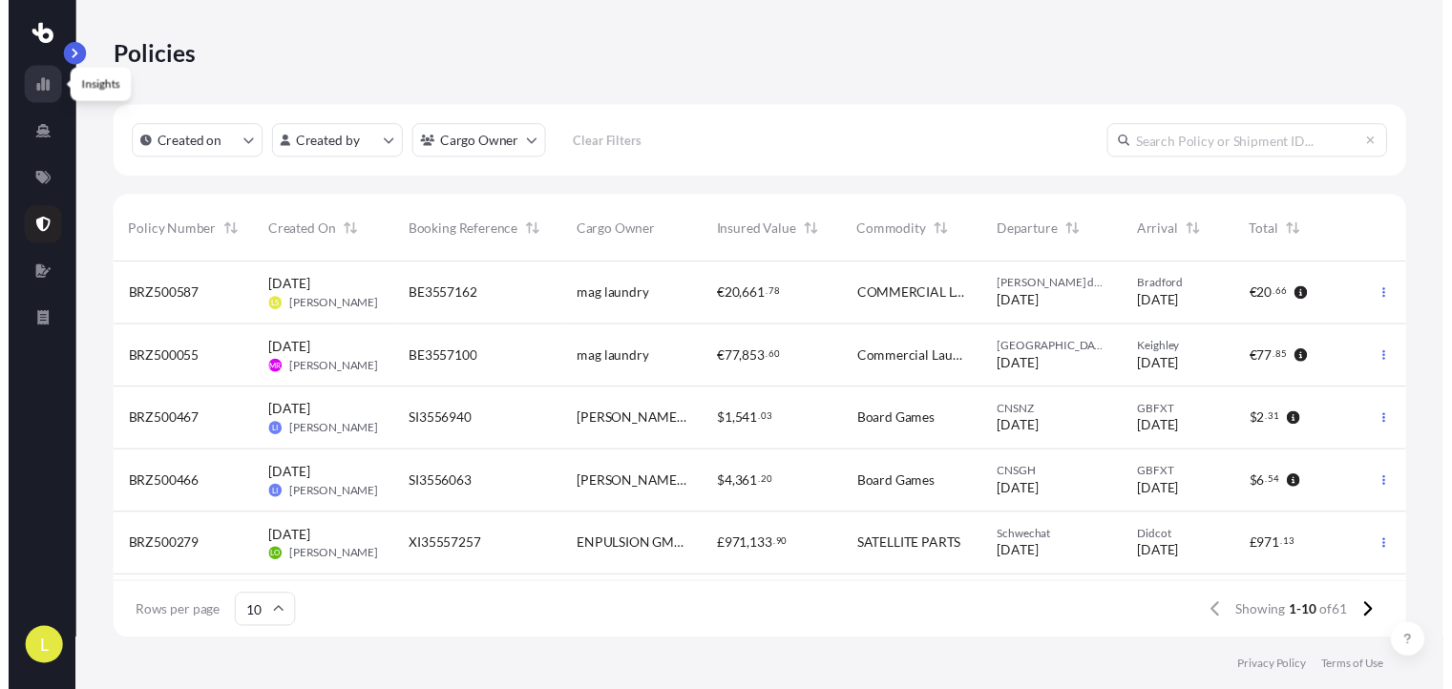
scroll to position [379, 1306]
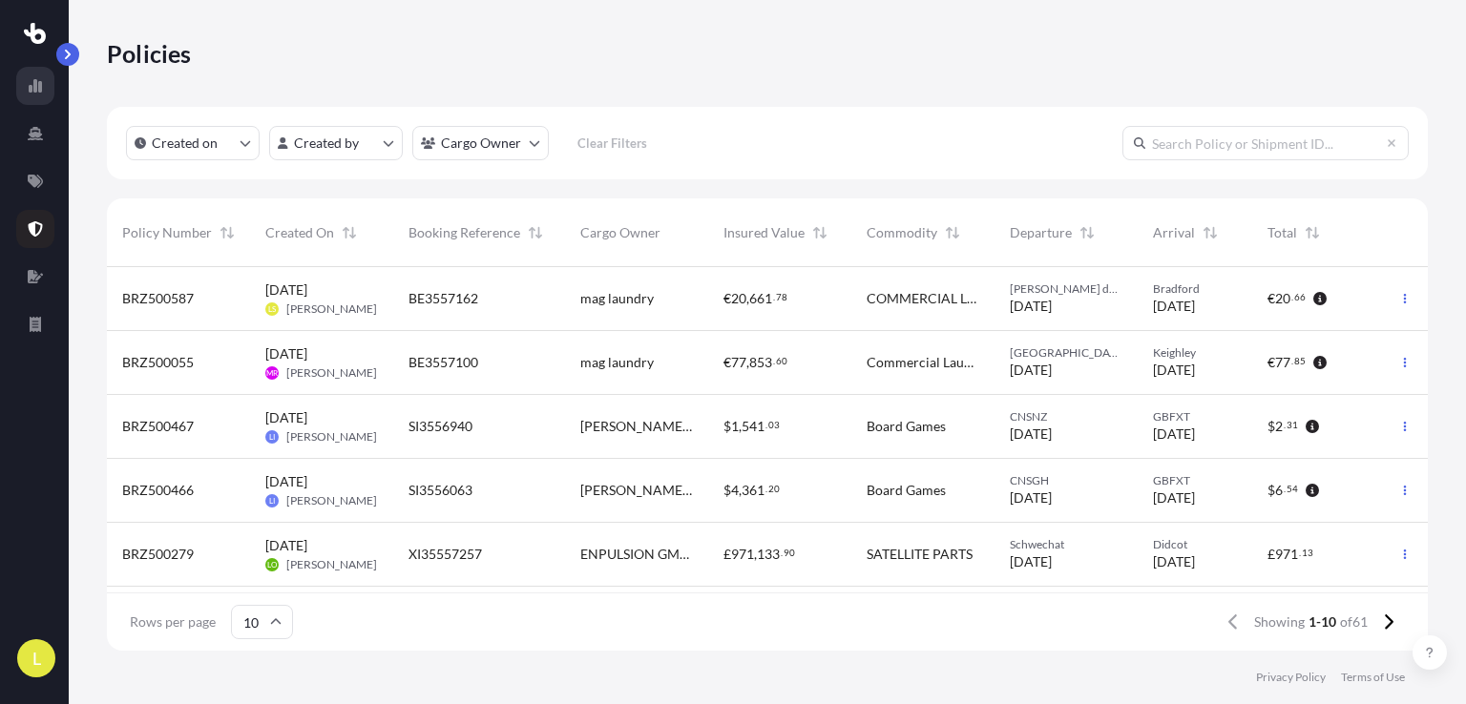
click at [31, 86] on icon at bounding box center [35, 85] width 13 height 13
select select "2025"
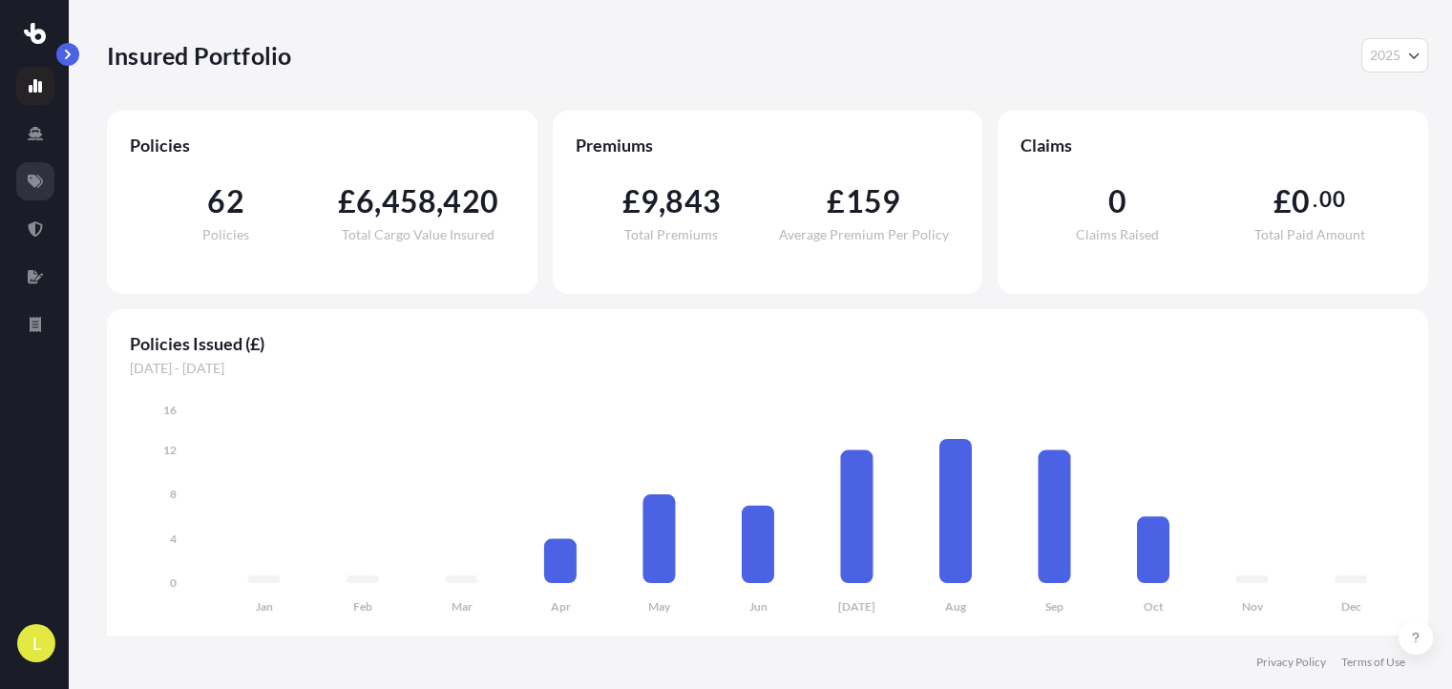
click at [33, 188] on link at bounding box center [35, 181] width 38 height 38
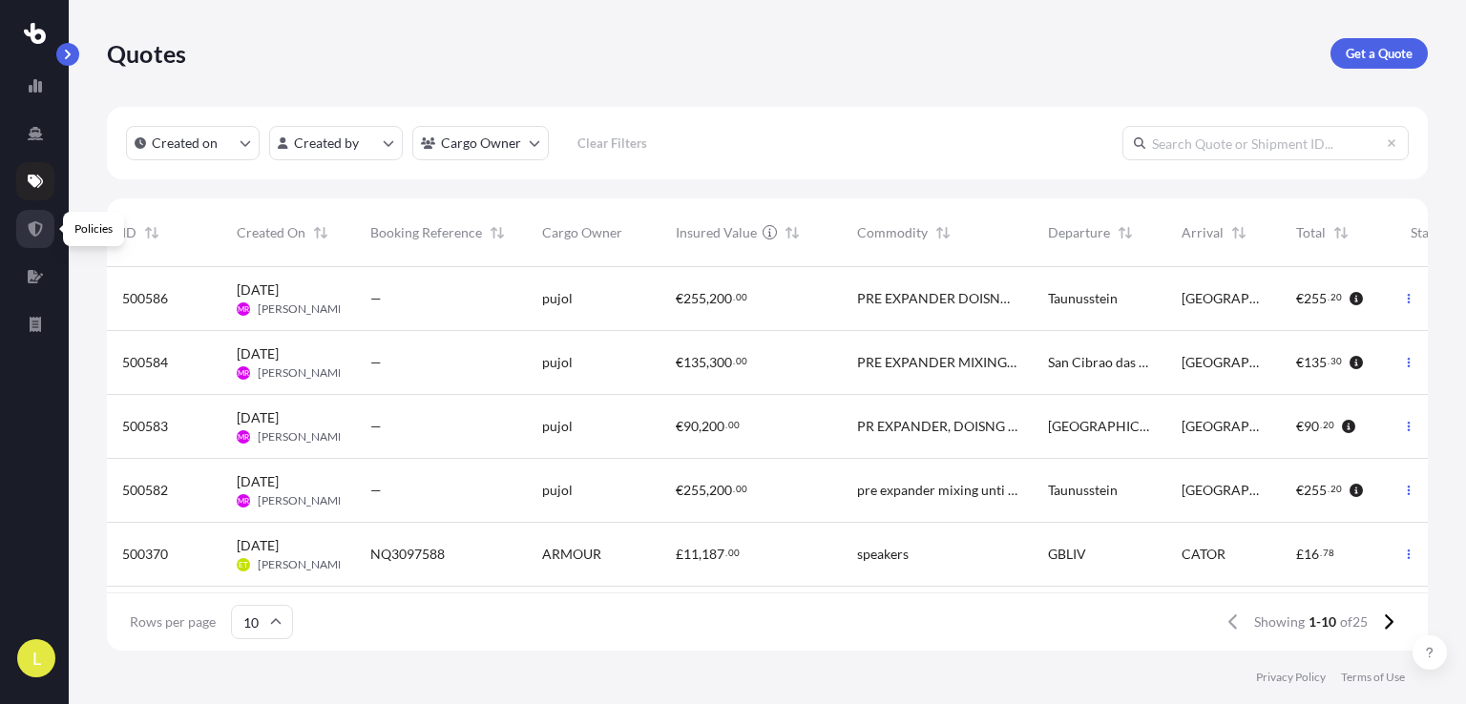
scroll to position [379, 1306]
click at [31, 227] on icon at bounding box center [36, 228] width 14 height 15
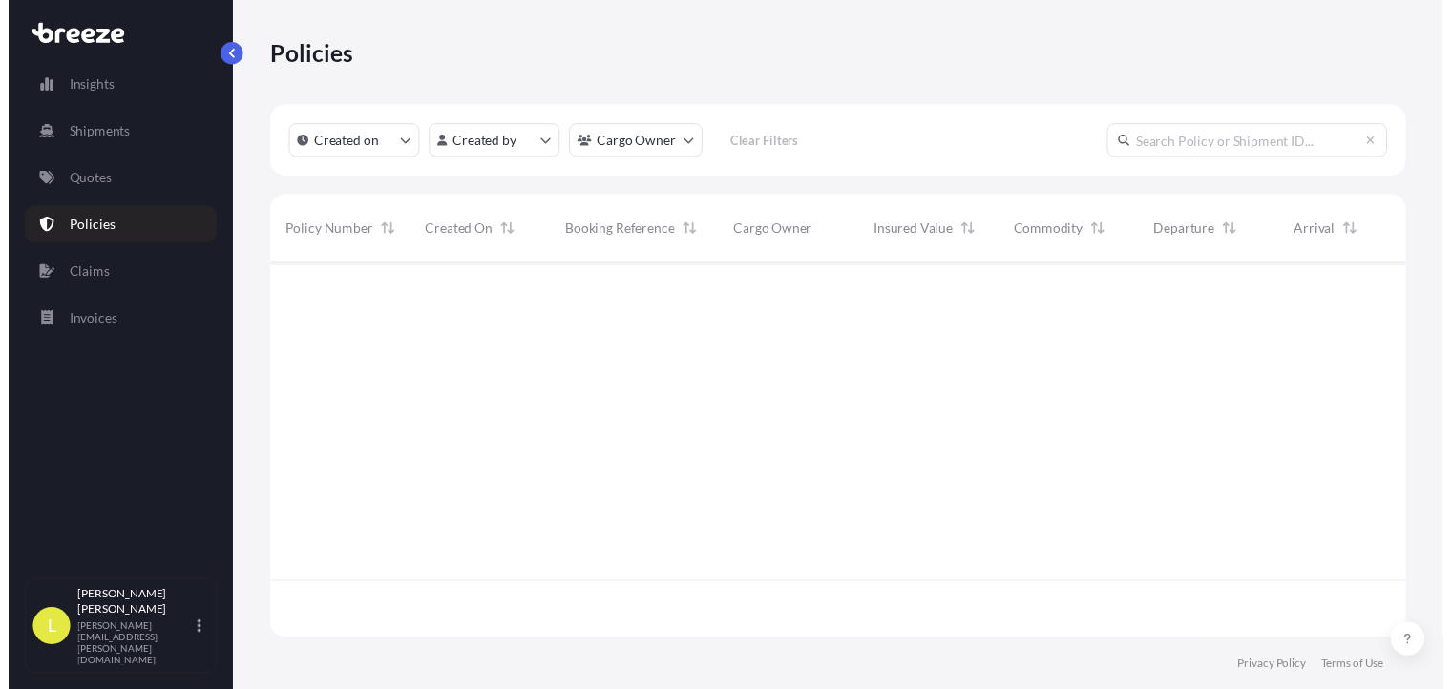
scroll to position [15, 15]
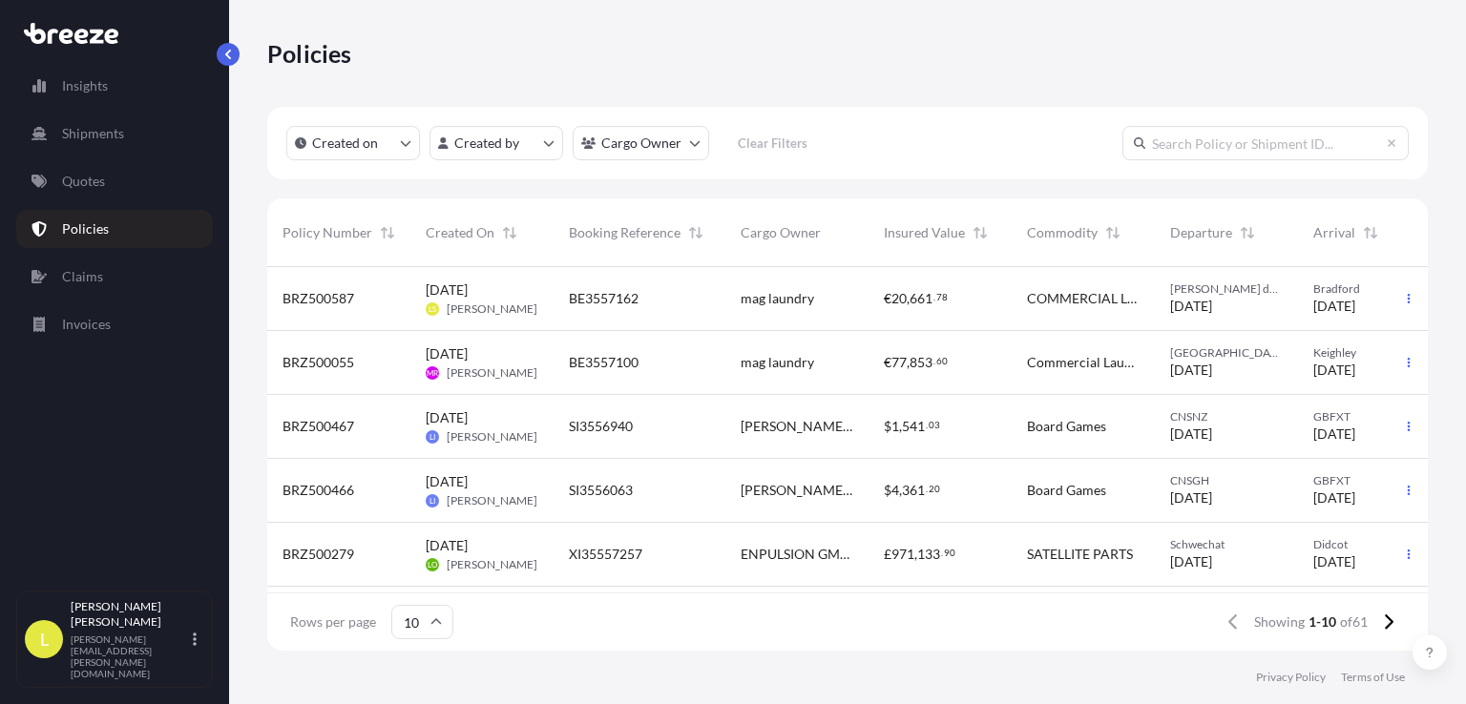
click at [73, 34] on icon at bounding box center [71, 33] width 94 height 21
click at [78, 42] on icon at bounding box center [81, 36] width 14 height 15
click at [84, 83] on p "Insights" at bounding box center [85, 85] width 46 height 19
select select "2025"
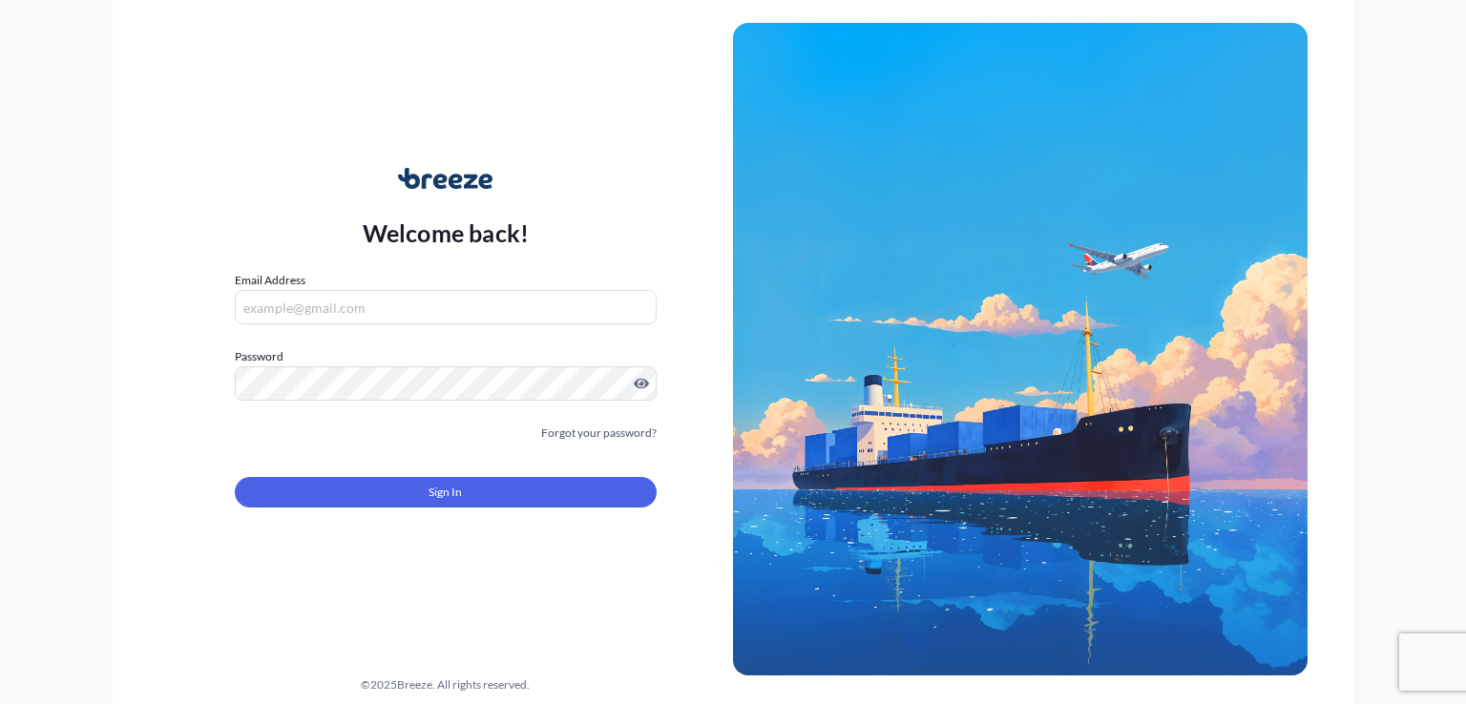
type input "[PERSON_NAME][EMAIL_ADDRESS][PERSON_NAME][DOMAIN_NAME]"
click at [447, 493] on span "Sign In" at bounding box center [445, 492] width 33 height 19
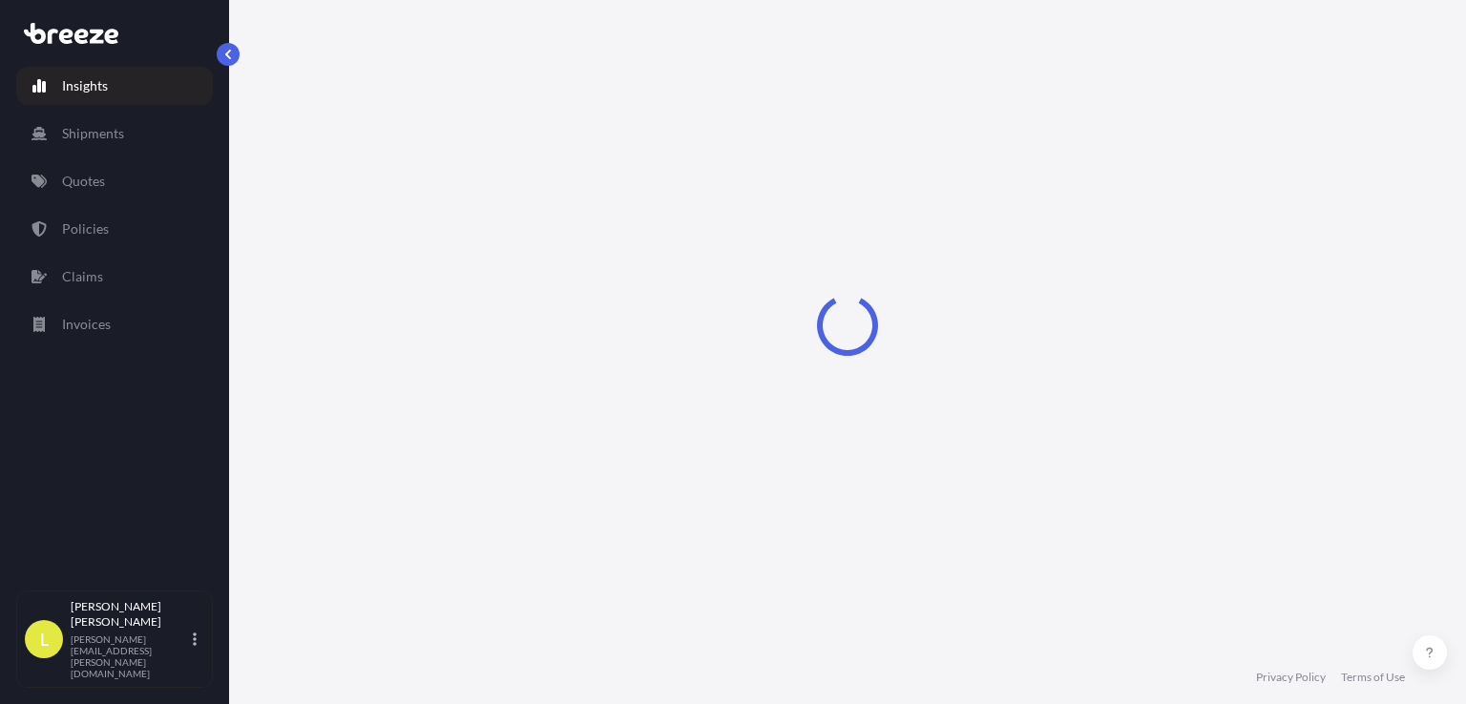
select select "2025"
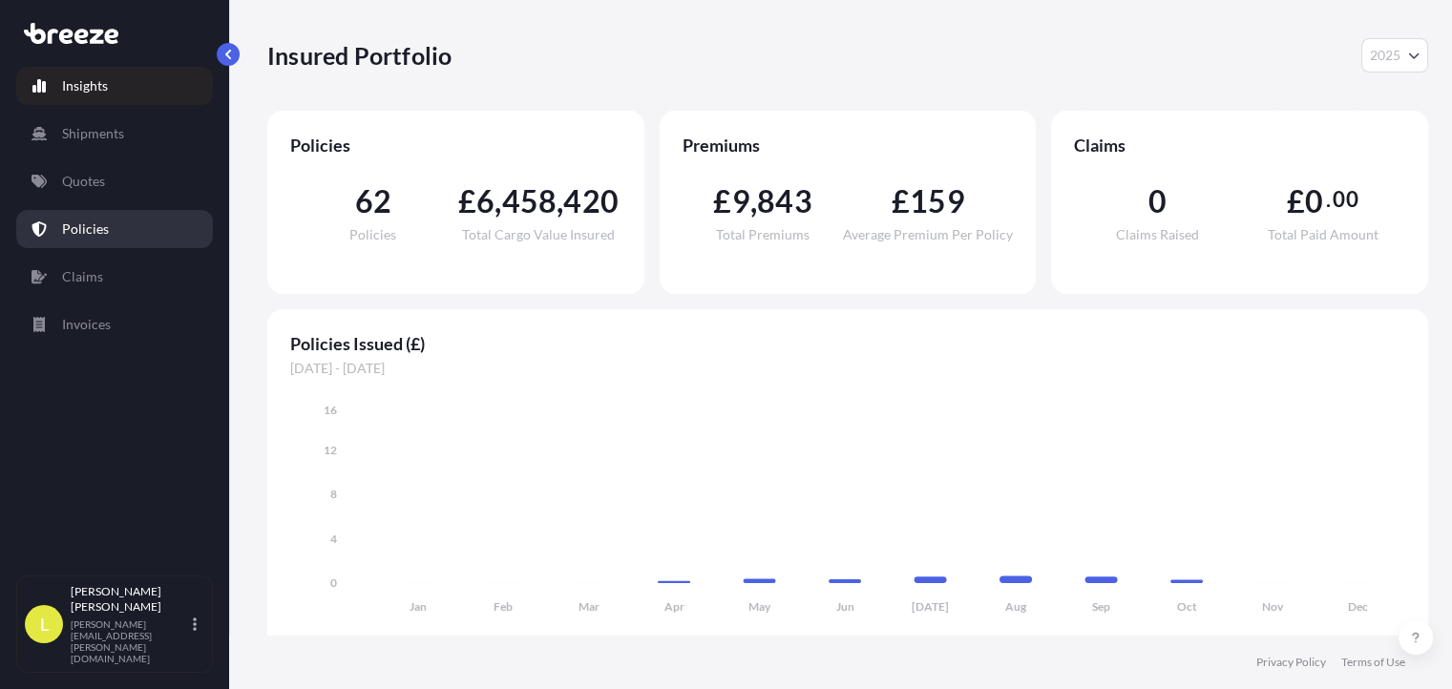
click at [137, 215] on link "Policies" at bounding box center [114, 229] width 197 height 38
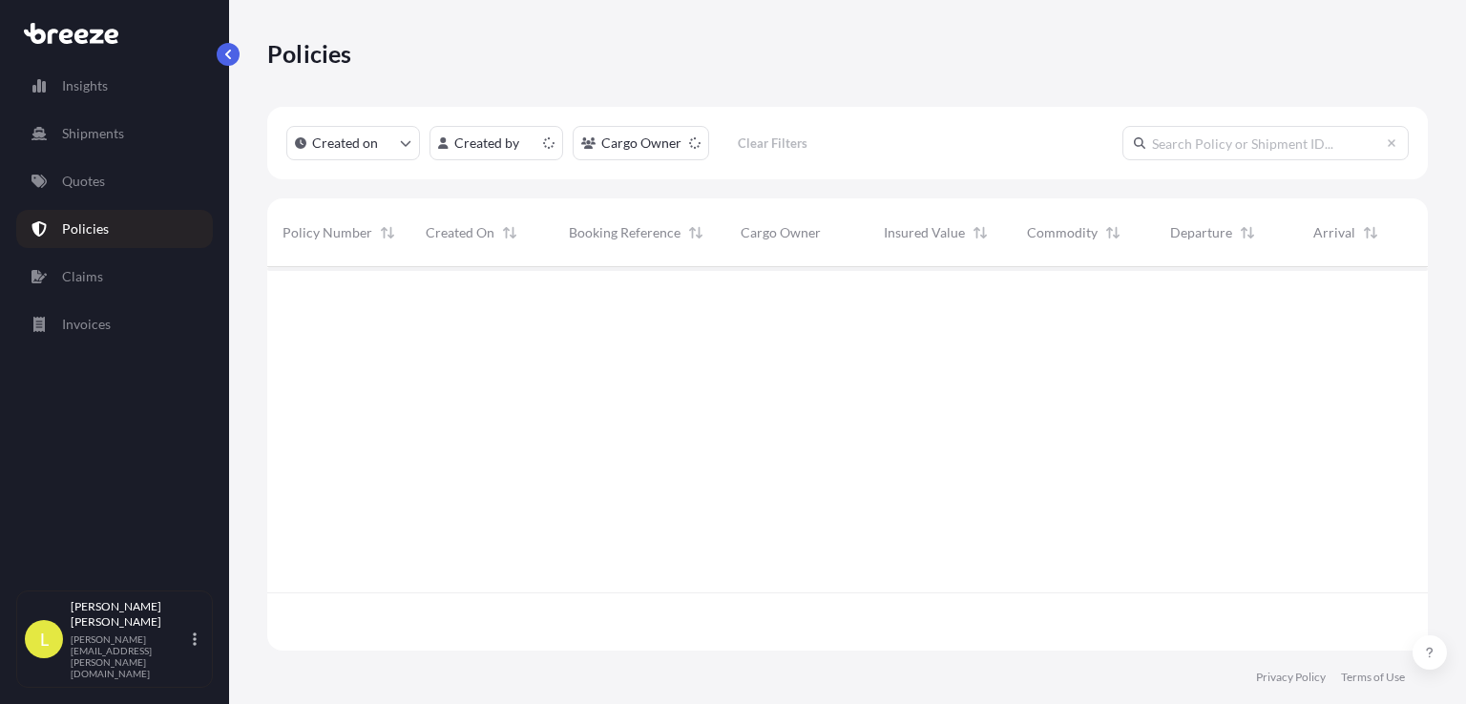
scroll to position [379, 1145]
